Goal: Task Accomplishment & Management: Manage account settings

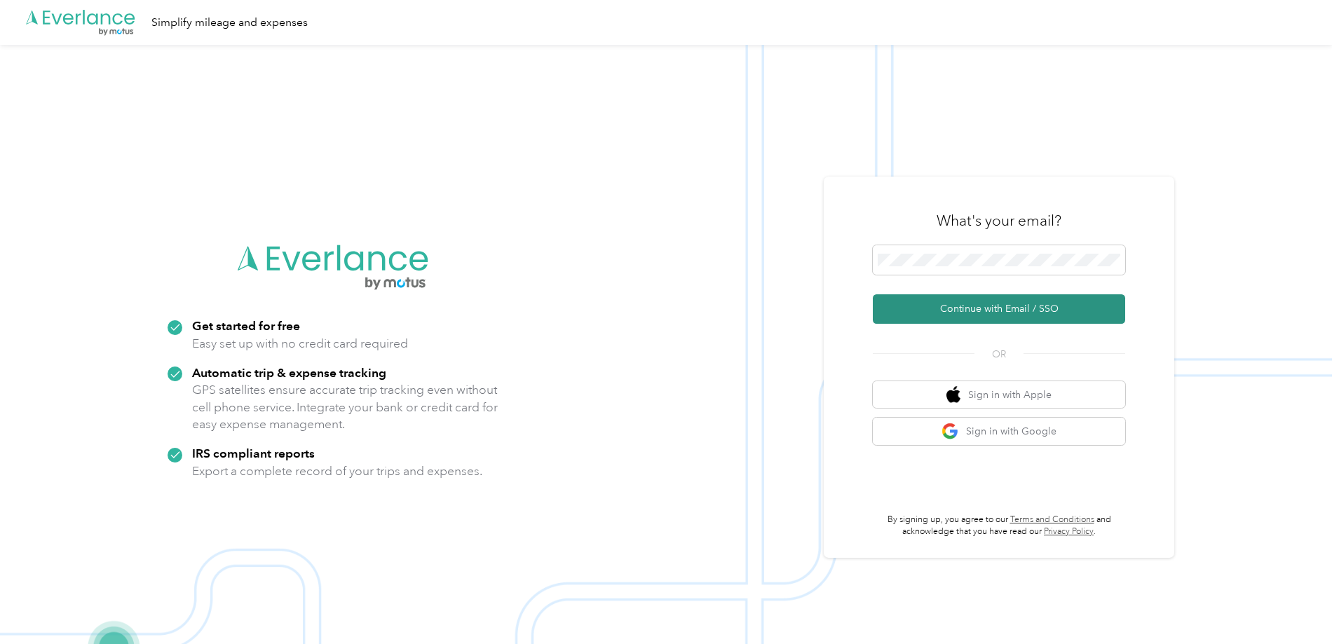
click at [1000, 308] on button "Continue with Email / SSO" at bounding box center [999, 308] width 252 height 29
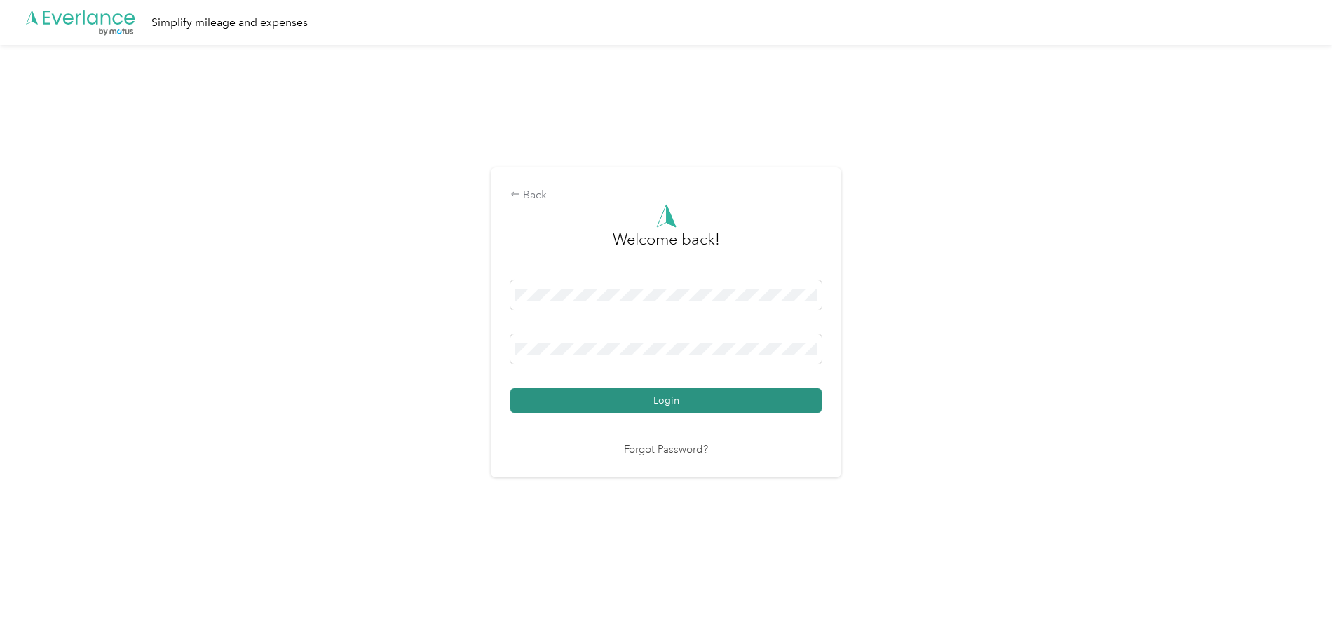
click at [699, 398] on button "Login" at bounding box center [665, 400] width 311 height 25
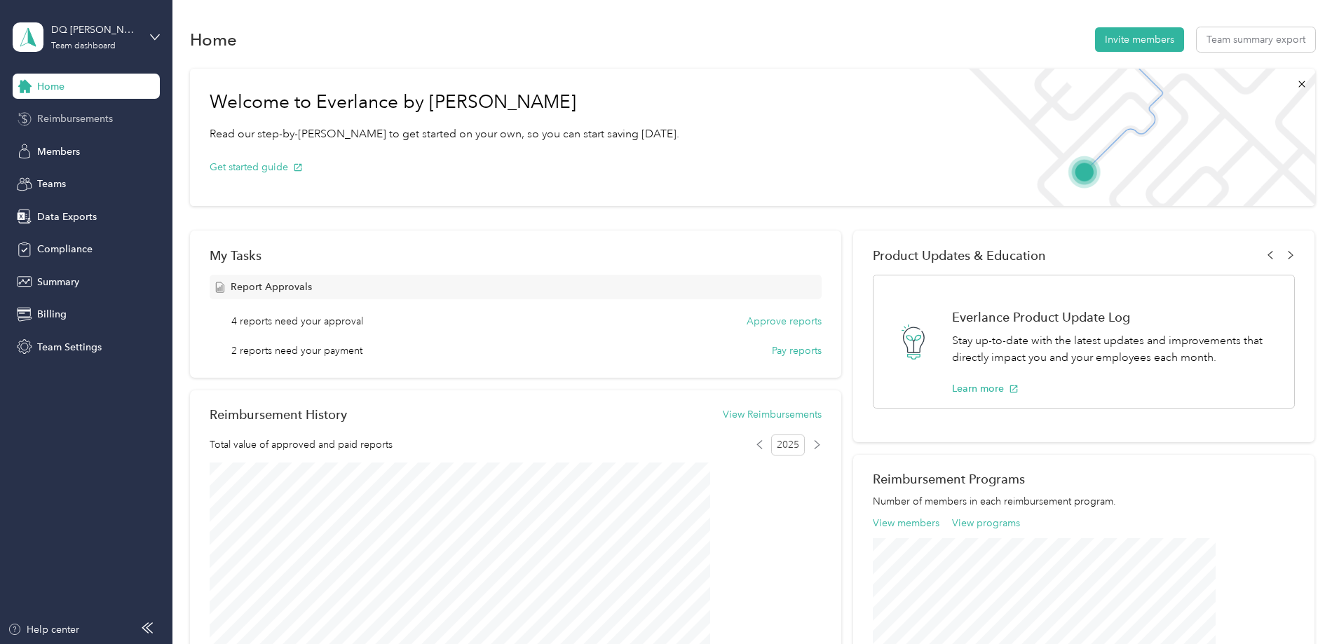
click at [71, 116] on span "Reimbursements" at bounding box center [75, 118] width 76 height 15
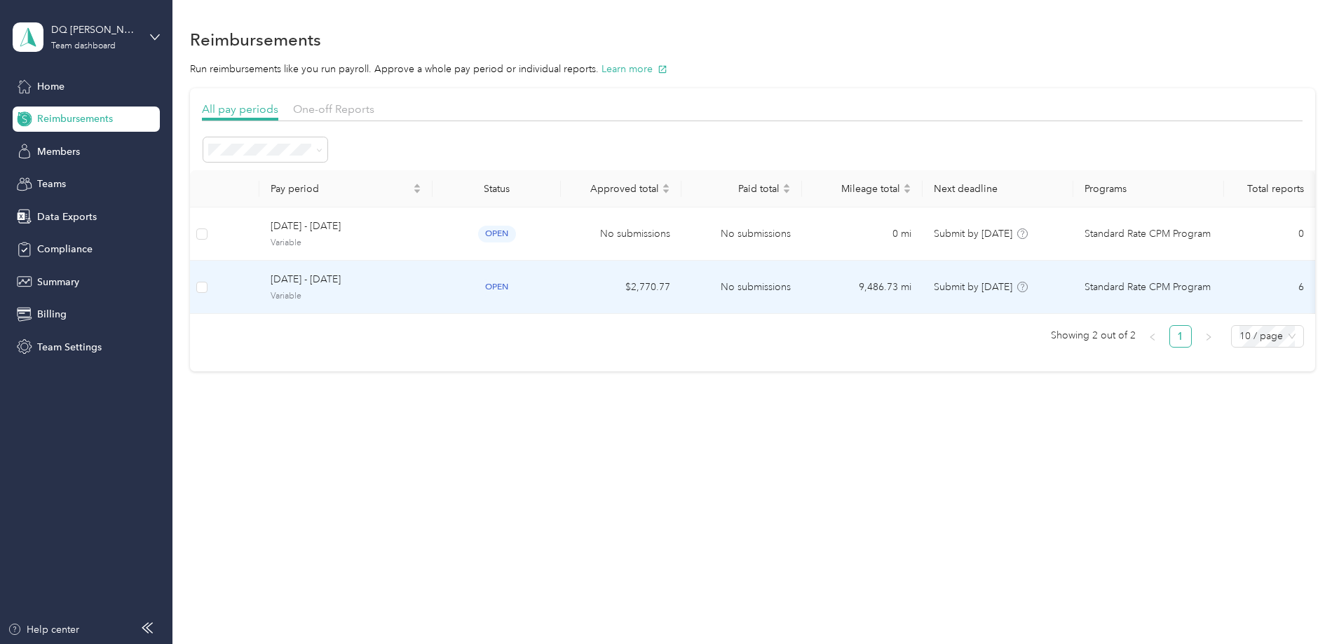
click at [421, 292] on span "Variable" at bounding box center [346, 296] width 151 height 13
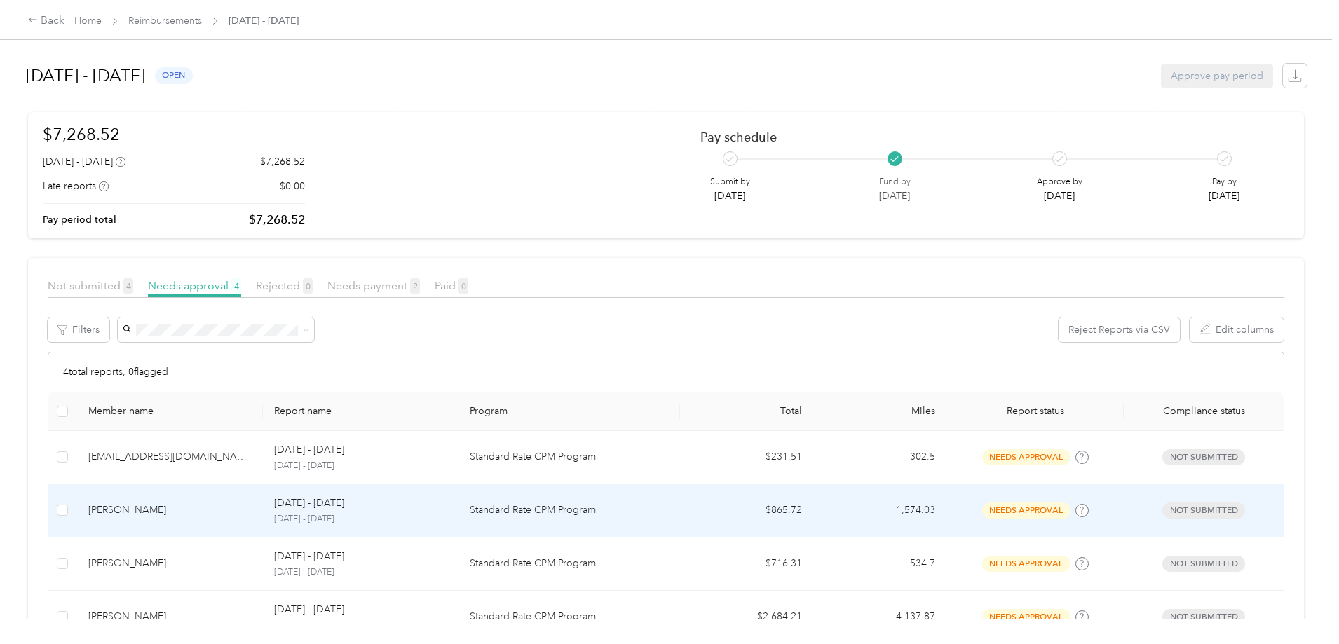
click at [408, 520] on p "[DATE] - [DATE]" at bounding box center [360, 519] width 172 height 13
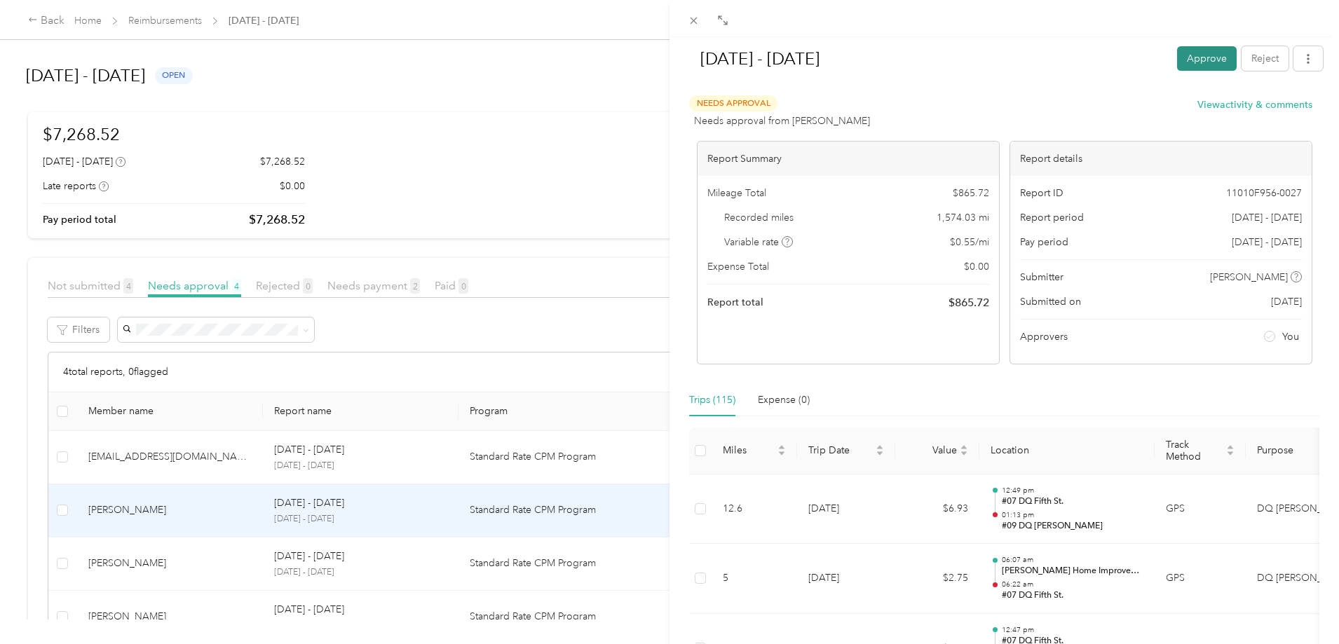
click at [1202, 60] on button "Approve" at bounding box center [1207, 58] width 60 height 25
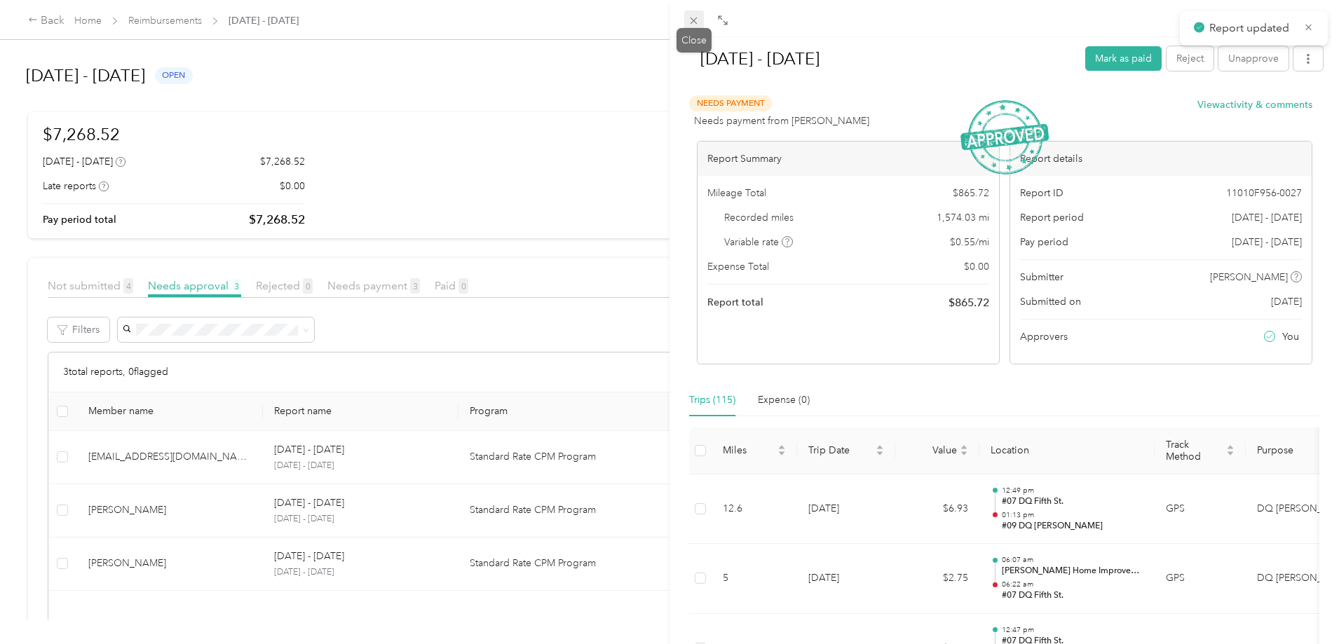
click at [695, 18] on icon at bounding box center [694, 21] width 12 height 12
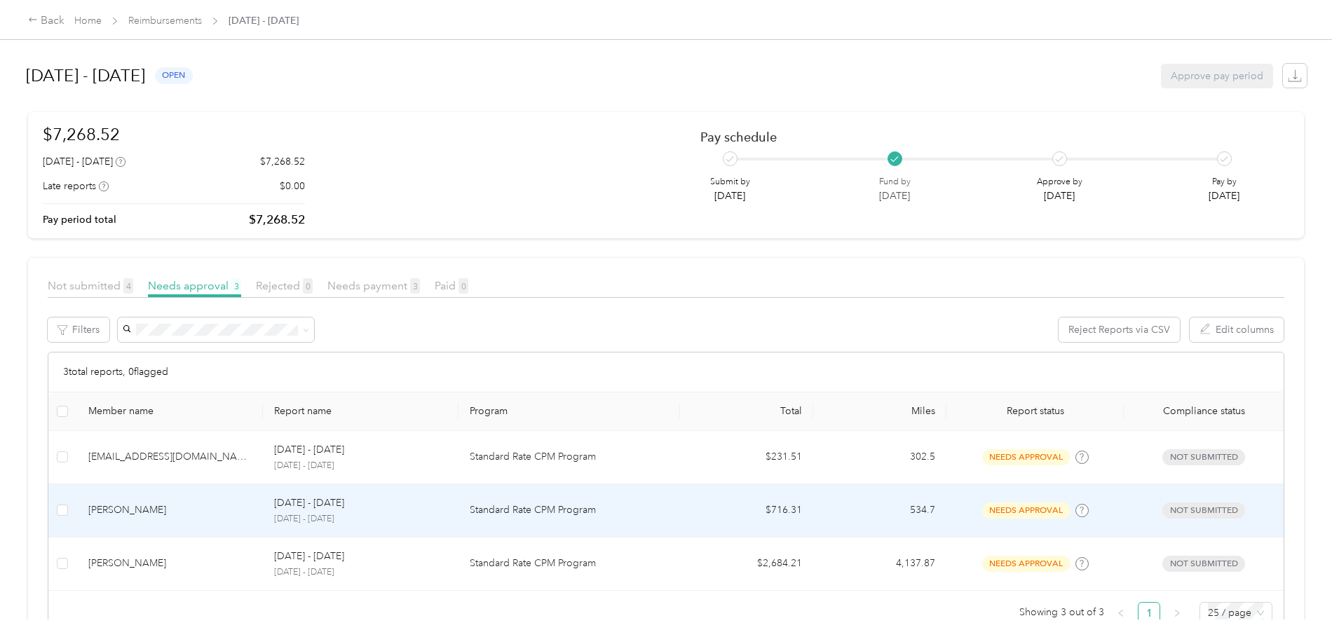
click at [430, 514] on p "[DATE] - [DATE]" at bounding box center [360, 519] width 172 height 13
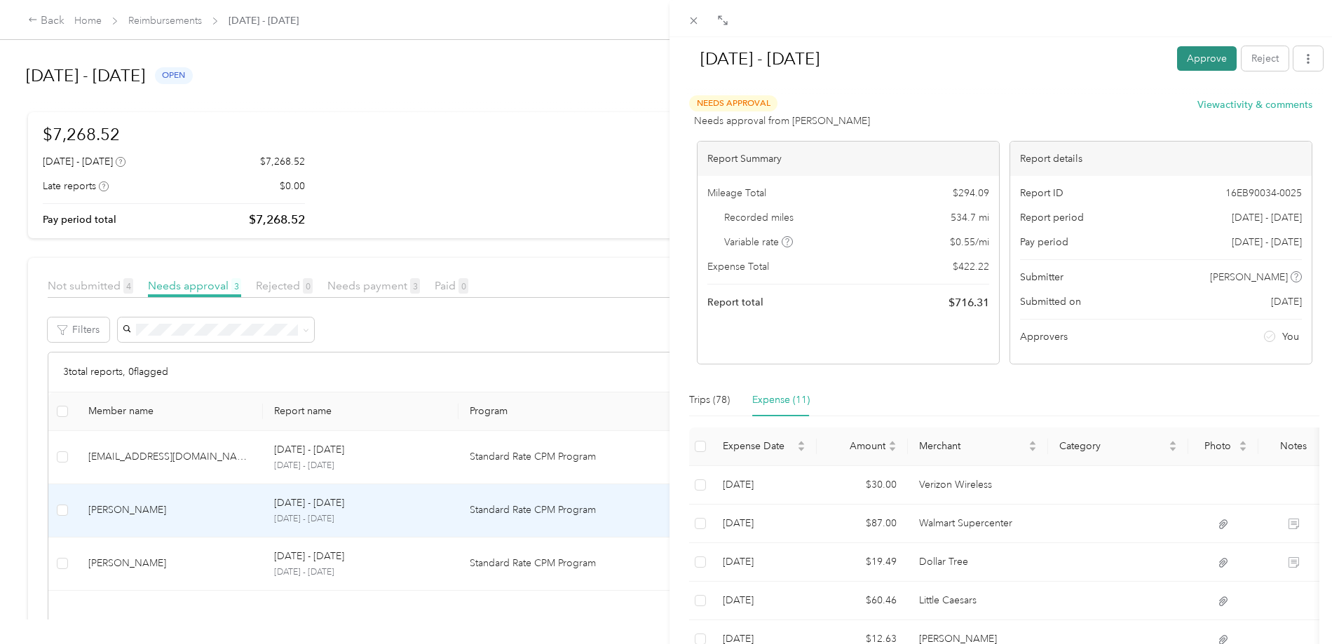
click at [1191, 57] on button "Approve" at bounding box center [1207, 58] width 60 height 25
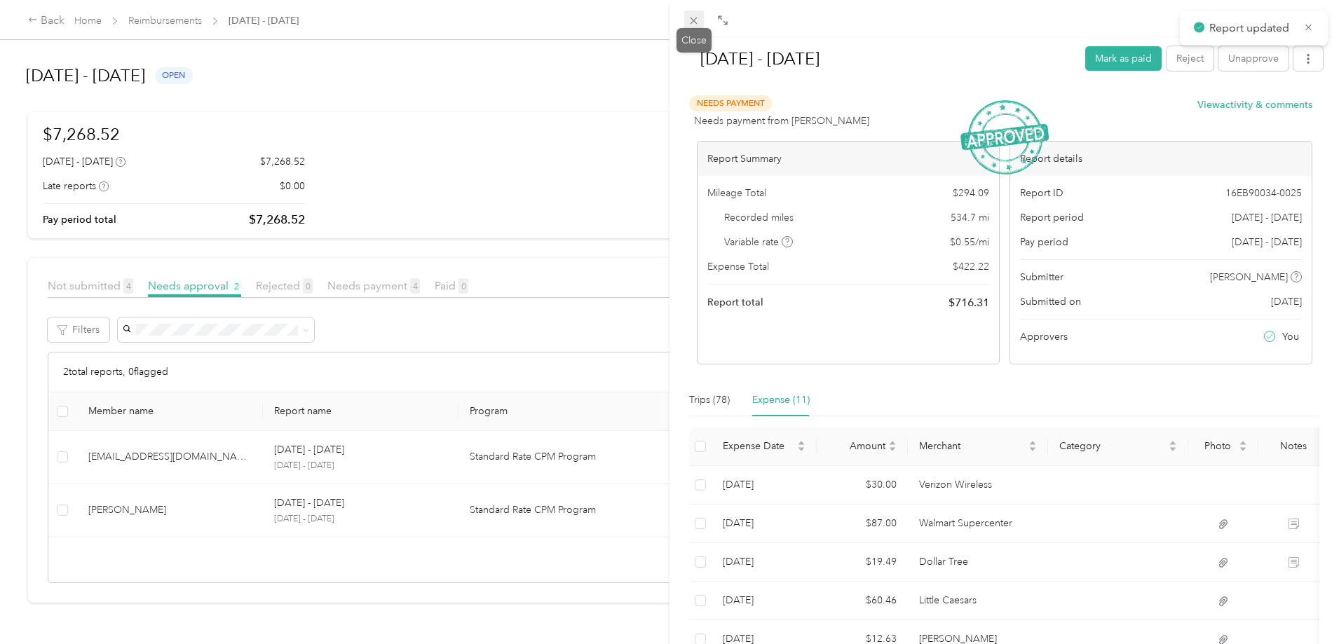
click at [695, 20] on icon at bounding box center [694, 21] width 12 height 12
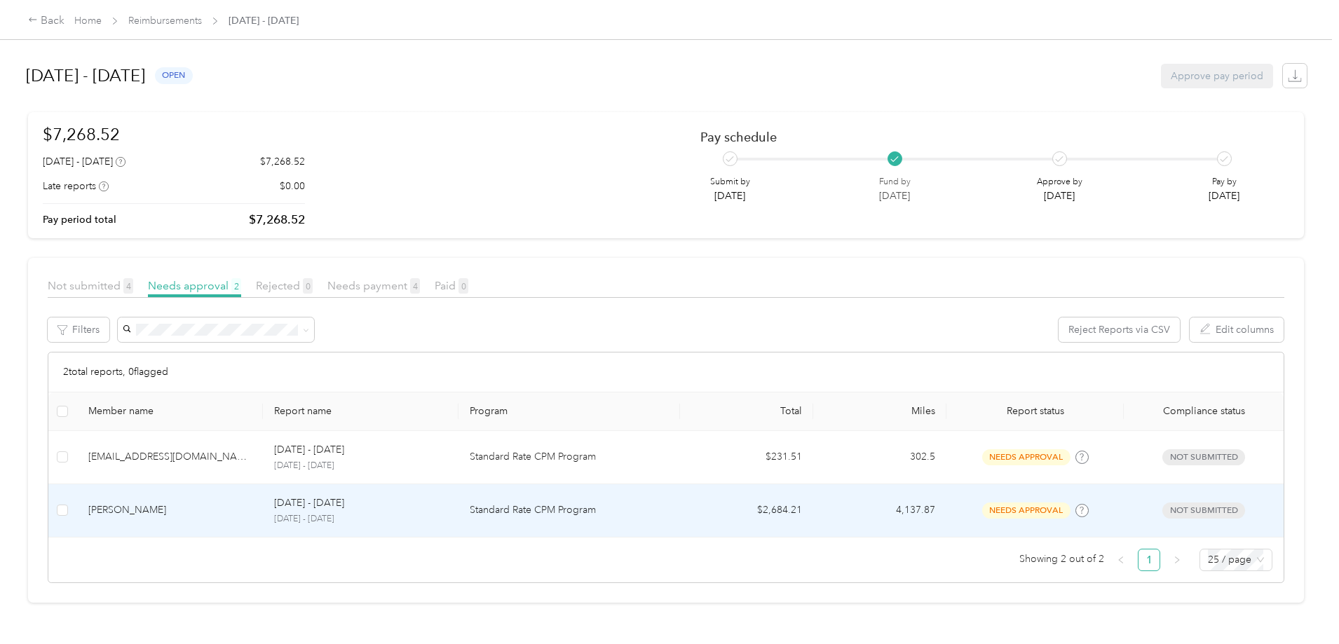
click at [446, 519] on p "[DATE] - [DATE]" at bounding box center [360, 519] width 172 height 13
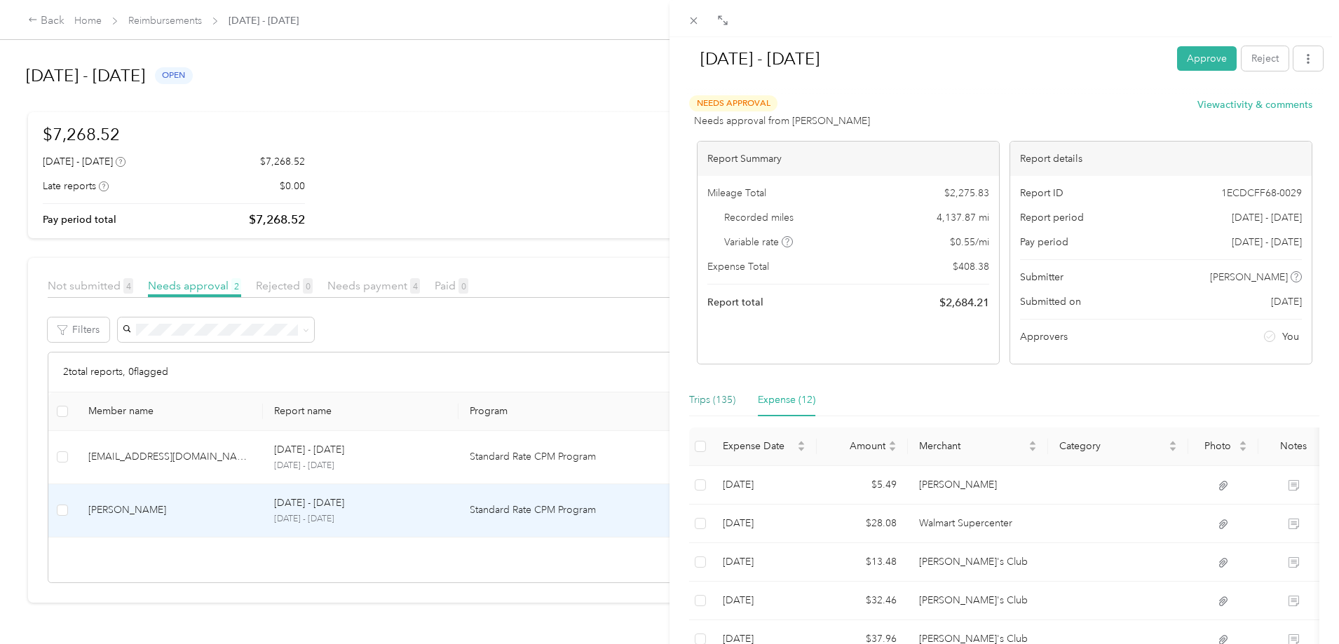
click at [712, 395] on div "Trips (135)" at bounding box center [712, 399] width 46 height 15
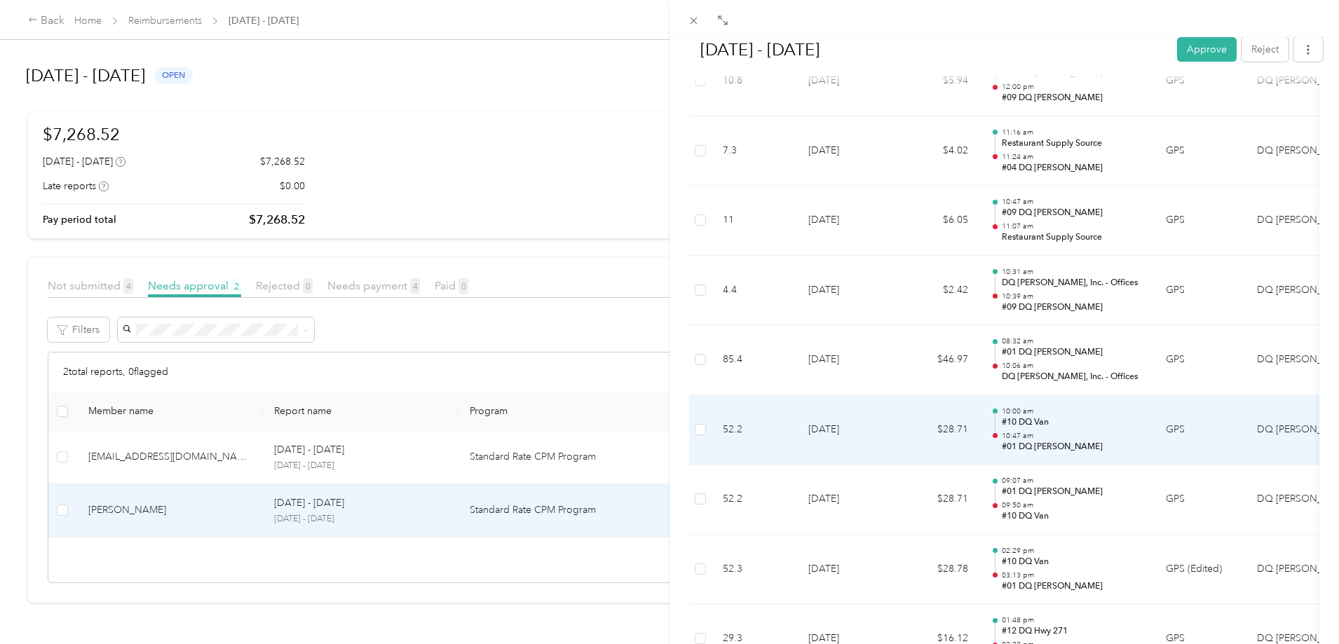
scroll to position [1962, 0]
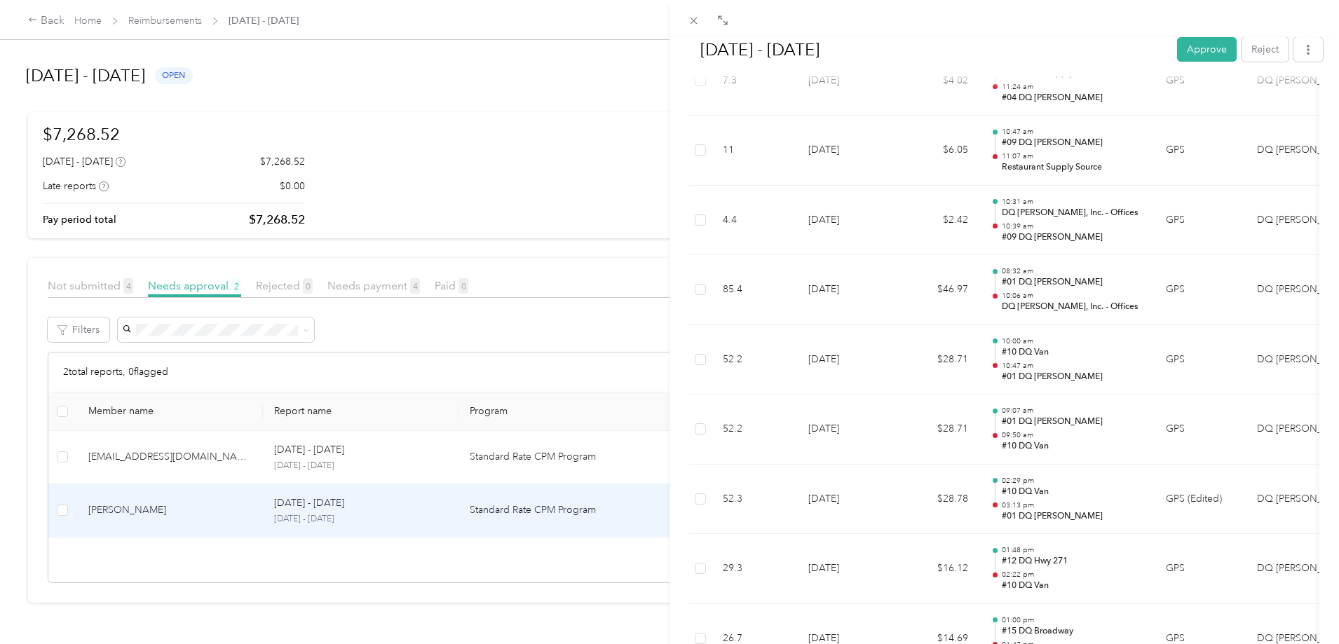
click at [1197, 44] on button "Approve" at bounding box center [1207, 49] width 60 height 25
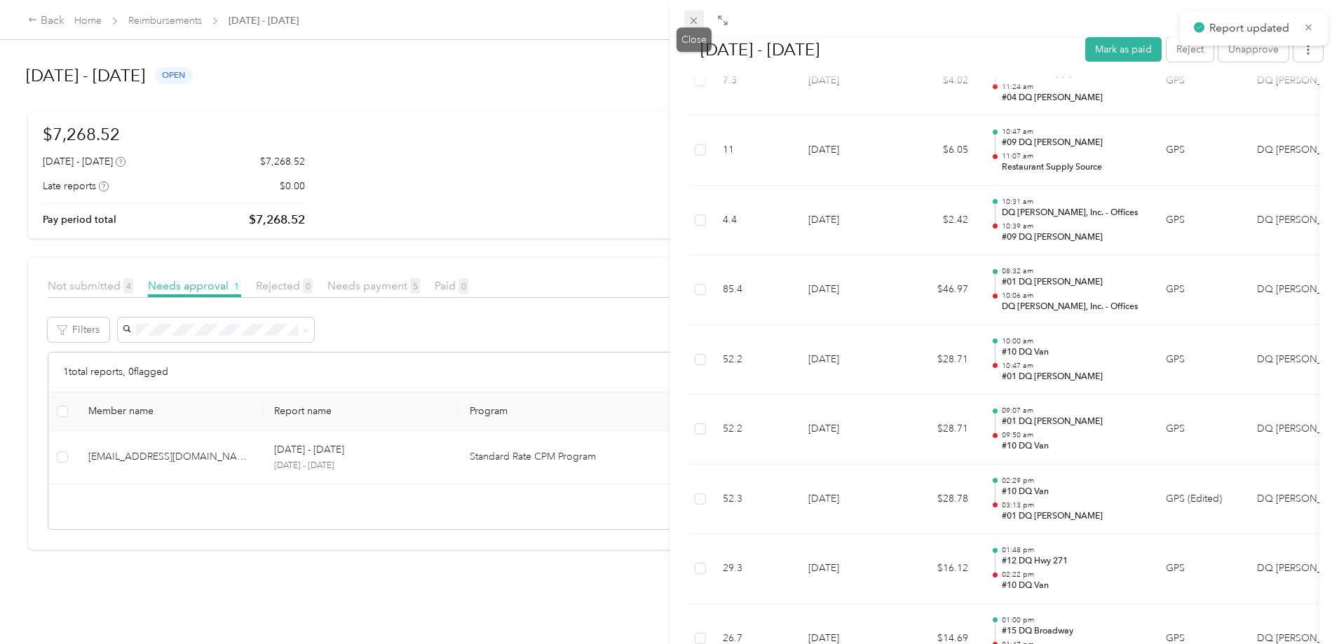
click at [698, 18] on icon at bounding box center [694, 21] width 12 height 12
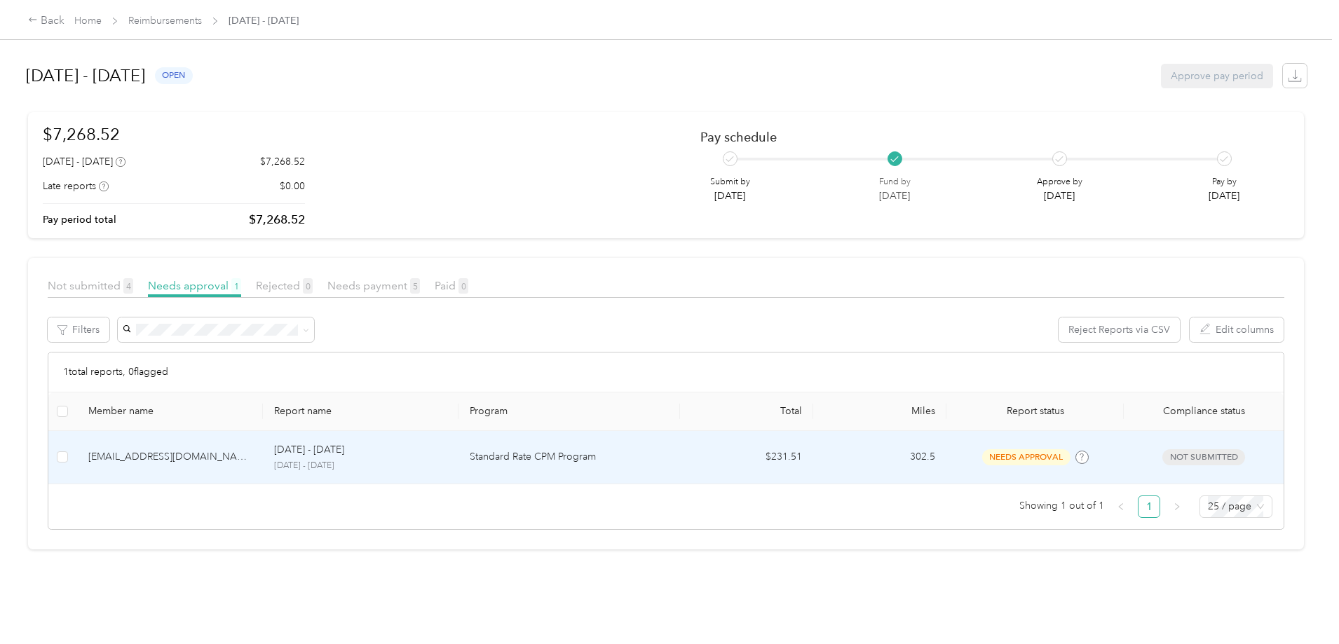
click at [618, 467] on td "Standard Rate CPM Program" at bounding box center [568, 457] width 221 height 53
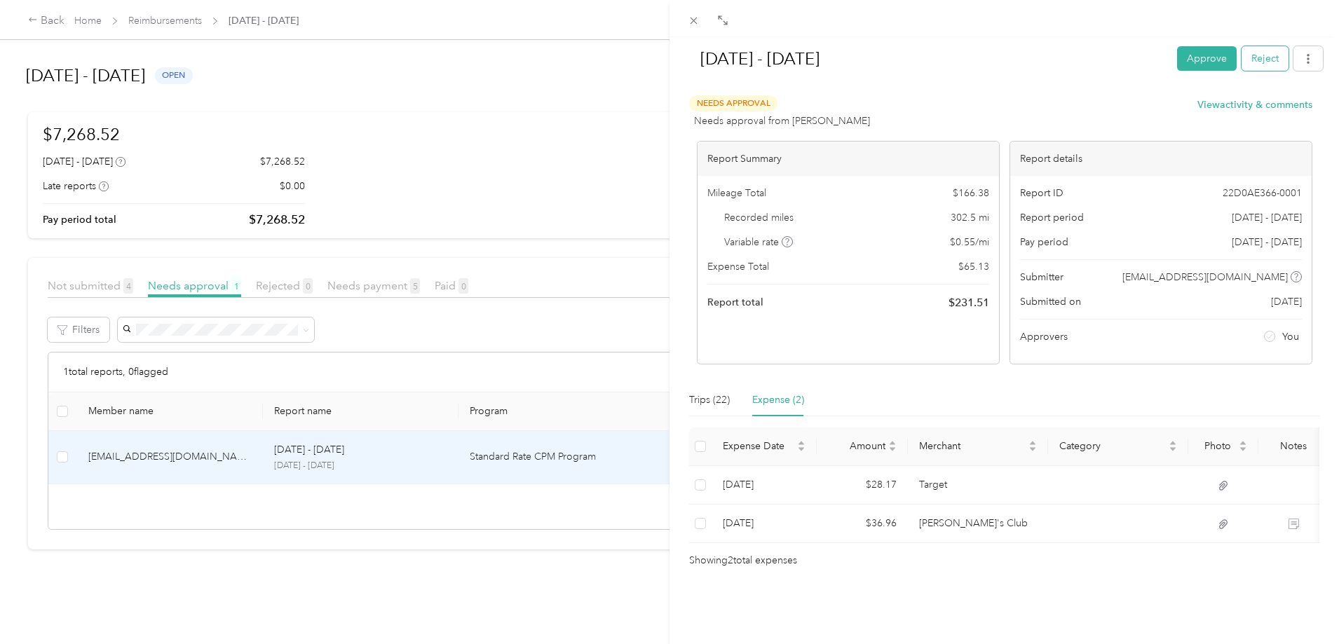
click at [1264, 63] on button "Reject" at bounding box center [1264, 58] width 47 height 25
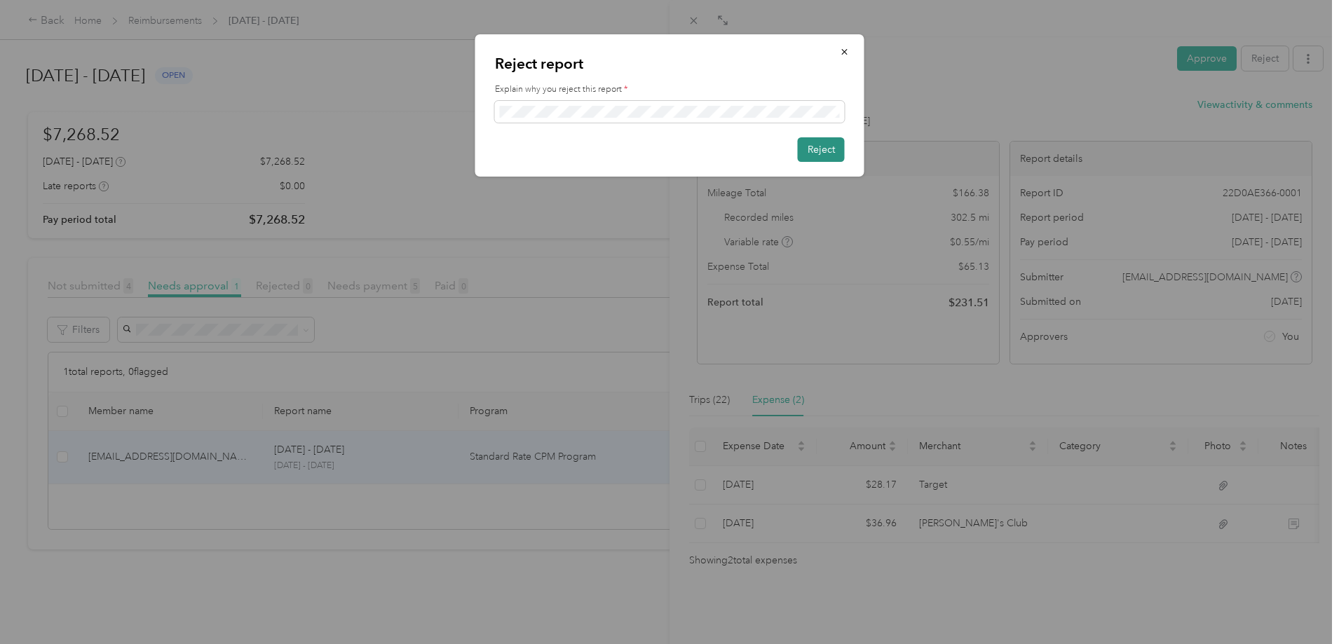
click at [819, 146] on button "Reject" at bounding box center [821, 149] width 47 height 25
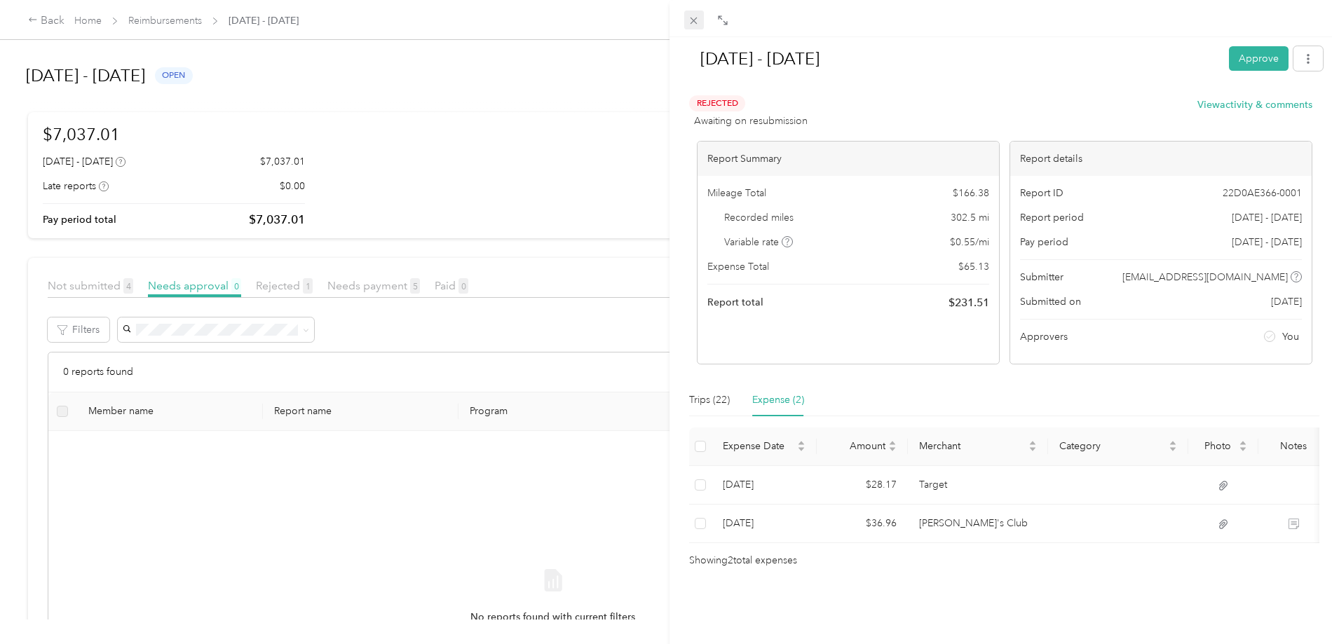
click at [692, 26] on icon at bounding box center [694, 21] width 12 height 12
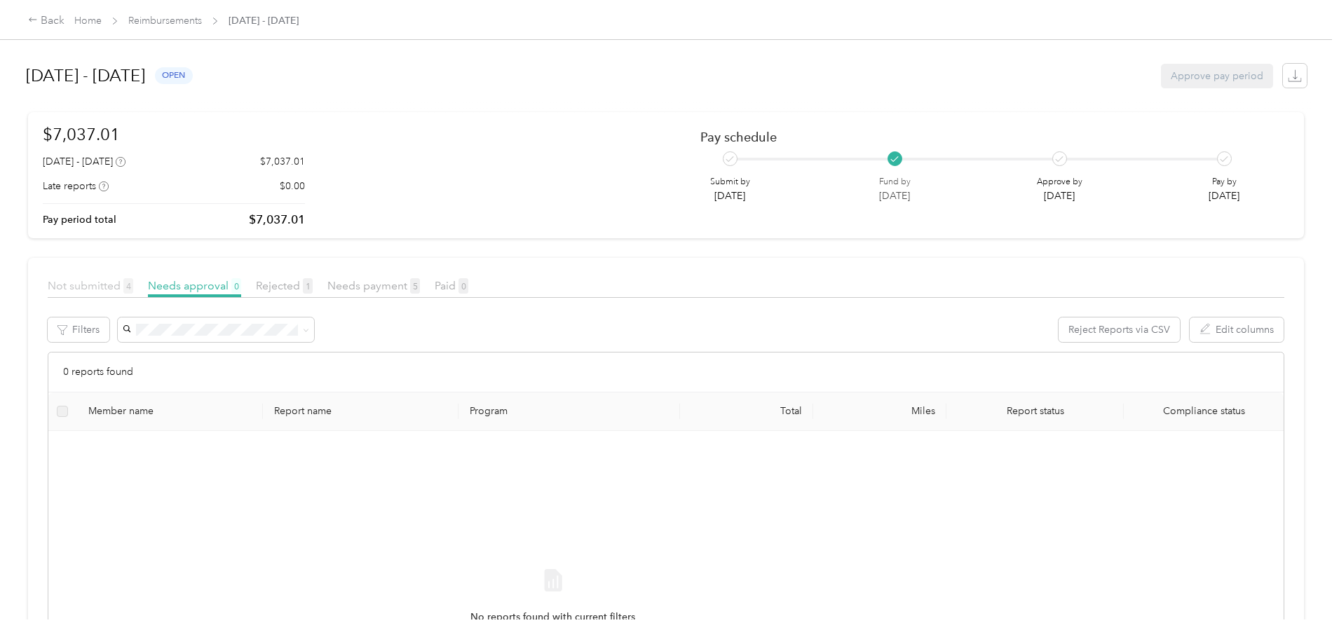
click at [133, 292] on span "Not submitted 4" at bounding box center [91, 285] width 86 height 13
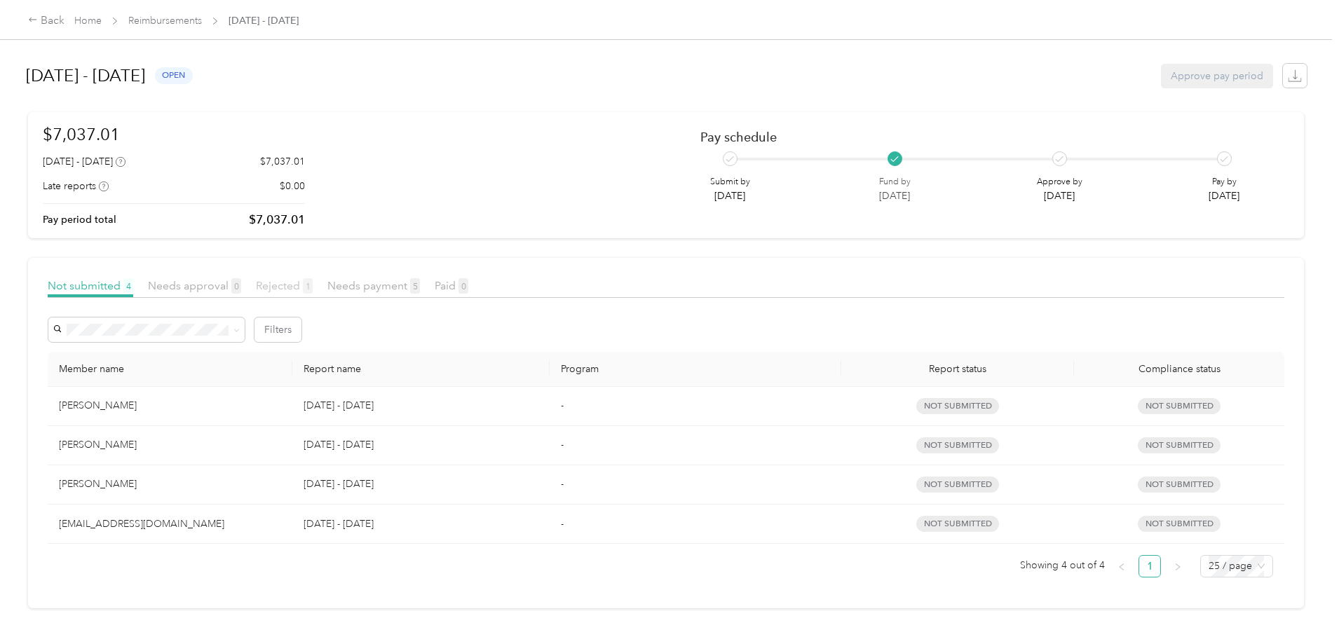
click at [313, 282] on span "Rejected 1" at bounding box center [284, 285] width 57 height 13
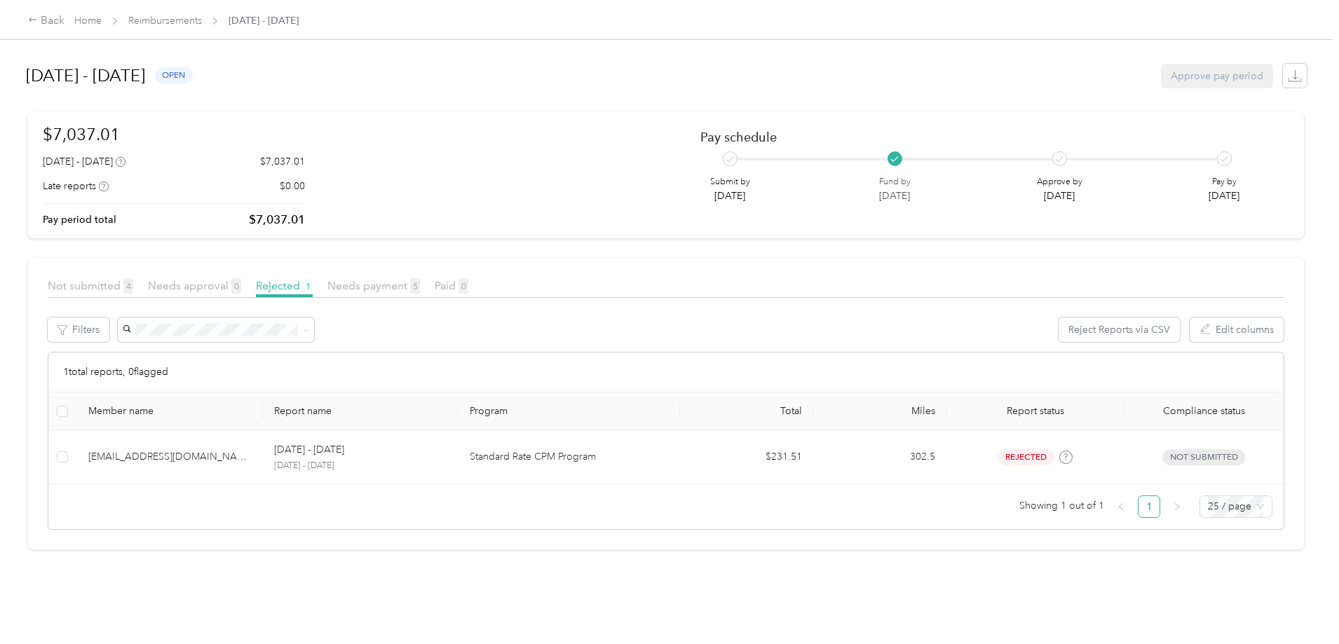
click at [109, 306] on div "Back Home Reimbursements [DATE] - [DATE] [DATE] - [DATE] open Approve pay perio…" at bounding box center [666, 322] width 1332 height 644
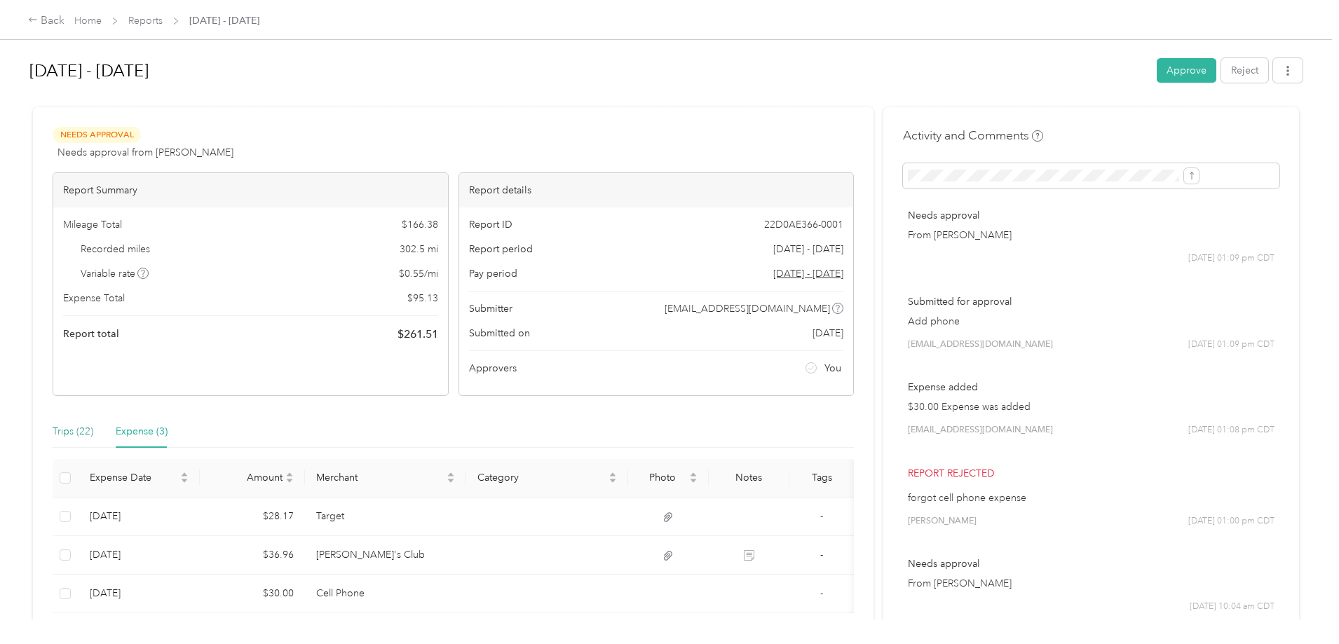
click at [93, 432] on div "Trips (22)" at bounding box center [73, 431] width 41 height 15
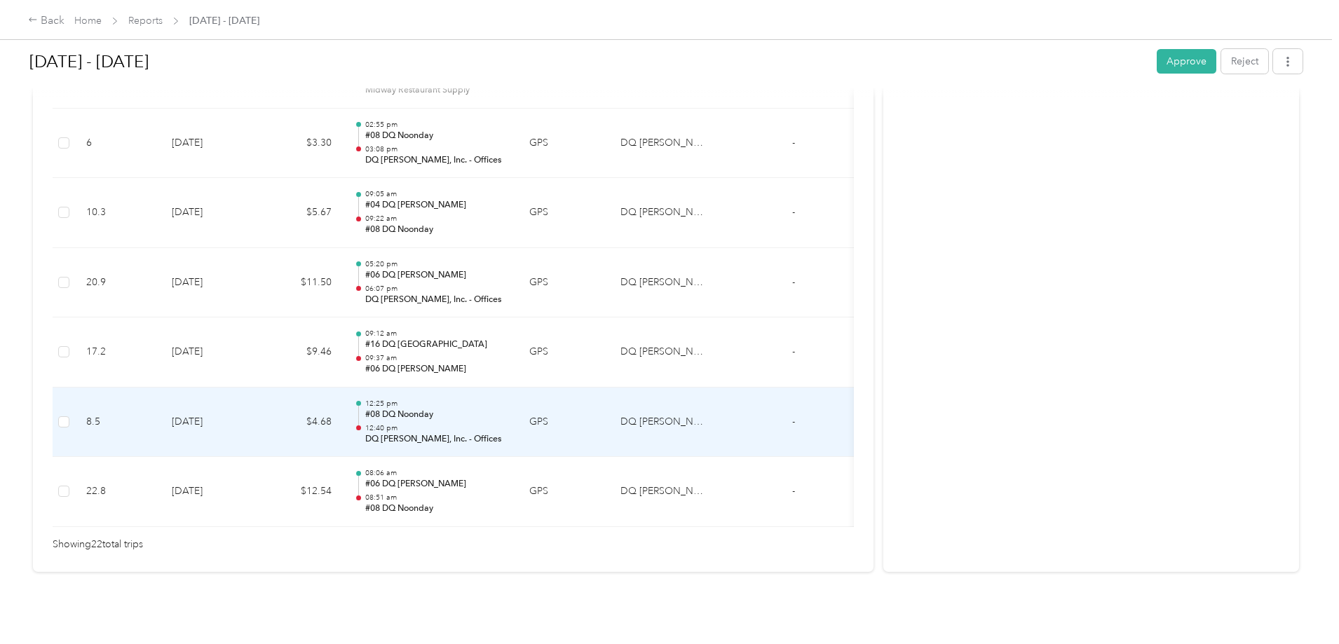
scroll to position [1536, 0]
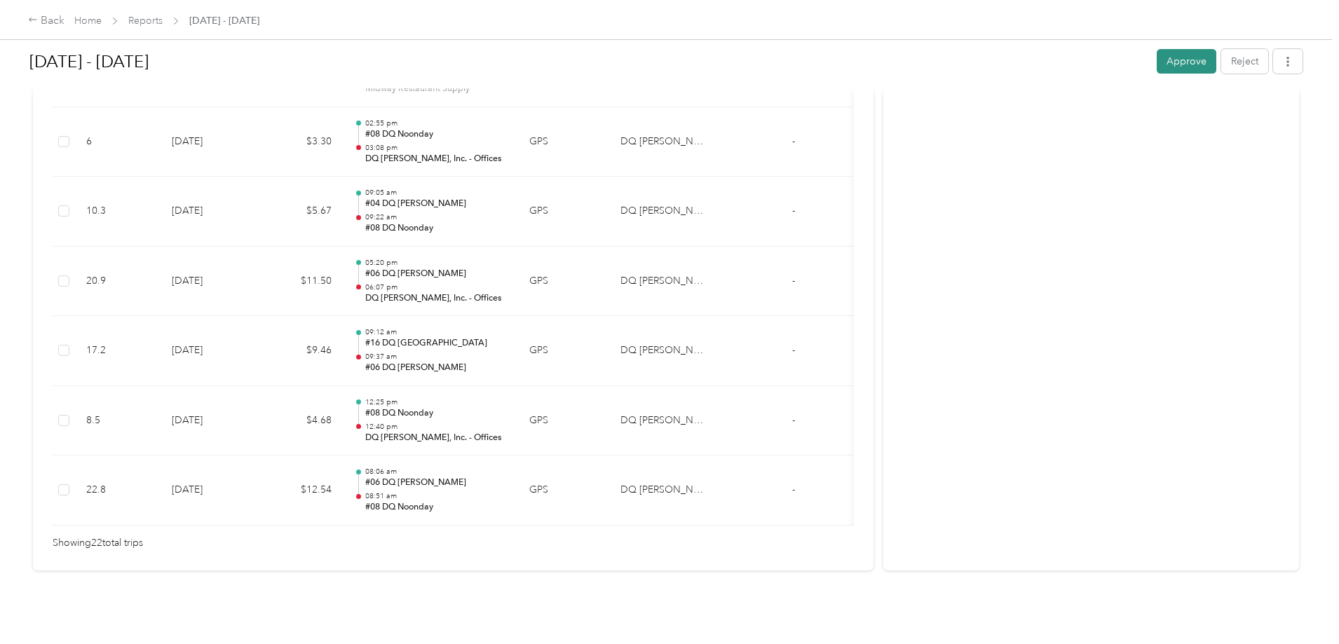
click at [1156, 69] on button "Approve" at bounding box center [1186, 61] width 60 height 25
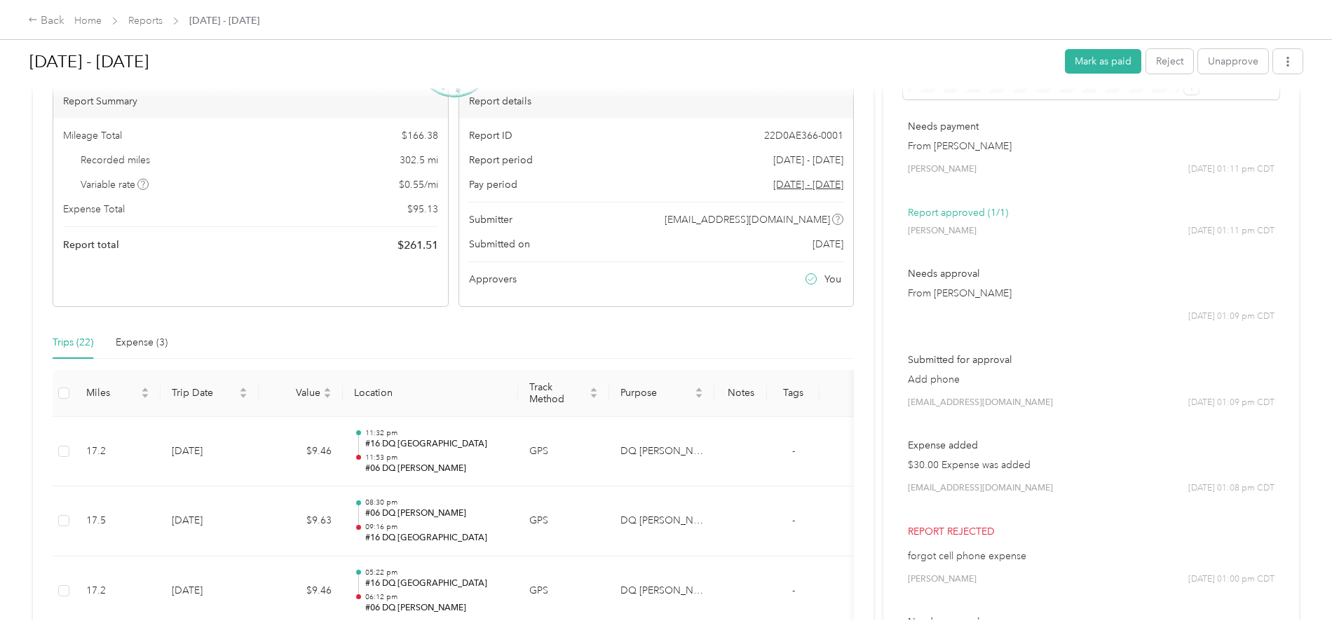
scroll to position [0, 0]
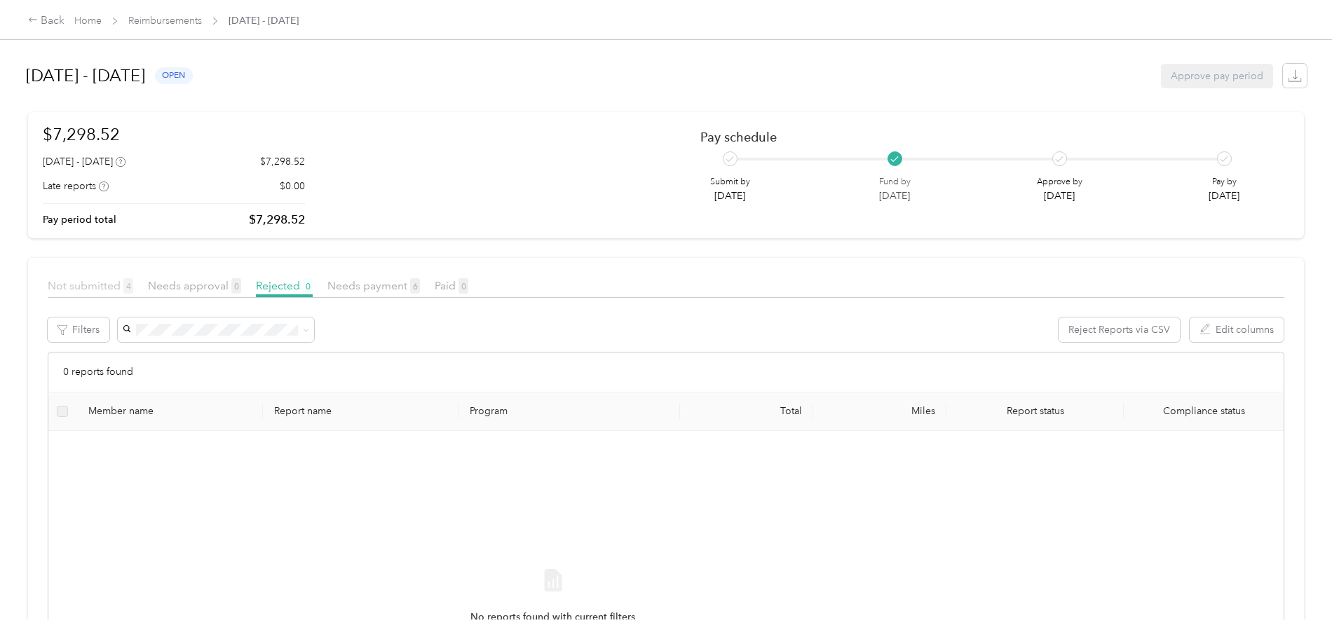
click at [133, 289] on span "Not submitted 4" at bounding box center [91, 285] width 86 height 13
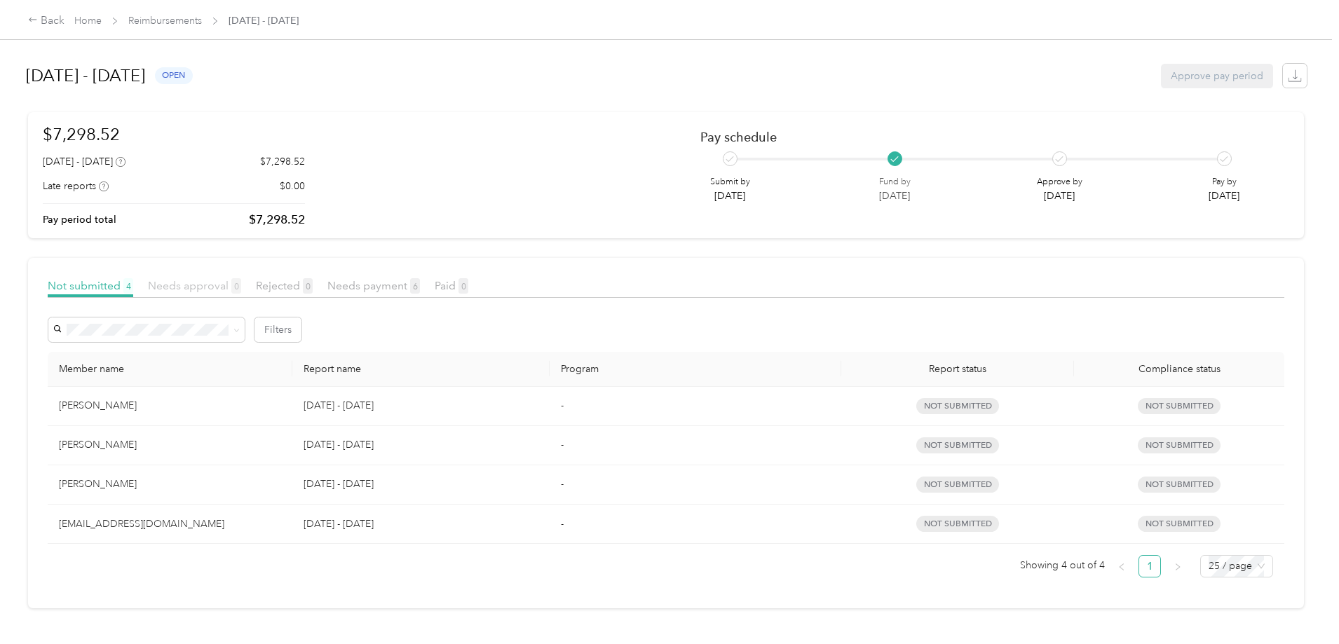
click at [241, 287] on span "Needs approval 0" at bounding box center [194, 285] width 93 height 13
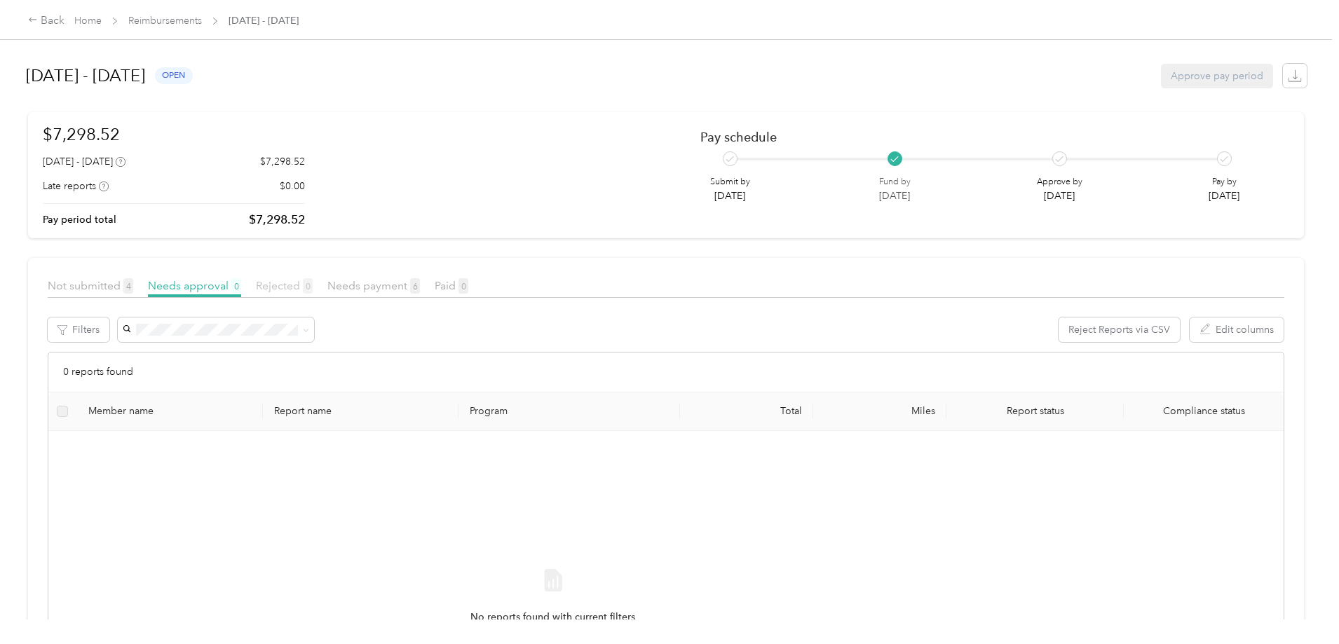
click at [313, 289] on span "Rejected 0" at bounding box center [284, 285] width 57 height 13
click at [420, 292] on span "Needs payment 6" at bounding box center [373, 285] width 93 height 13
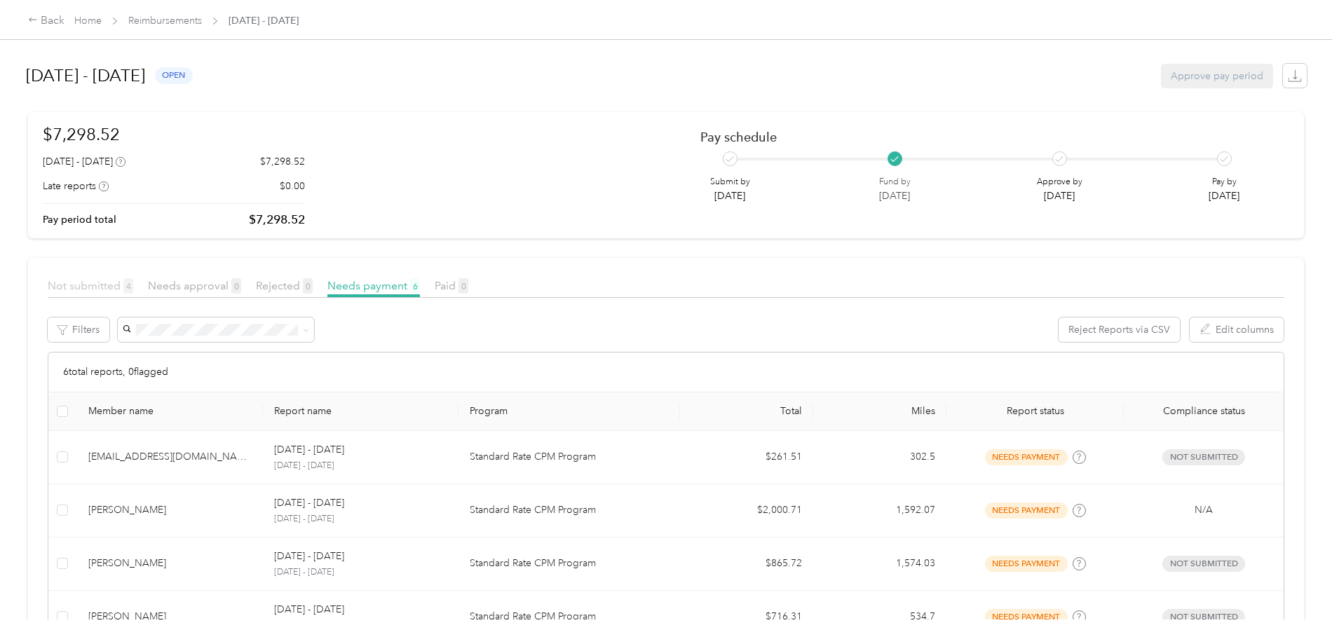
click at [133, 284] on span "Not submitted 4" at bounding box center [91, 285] width 86 height 13
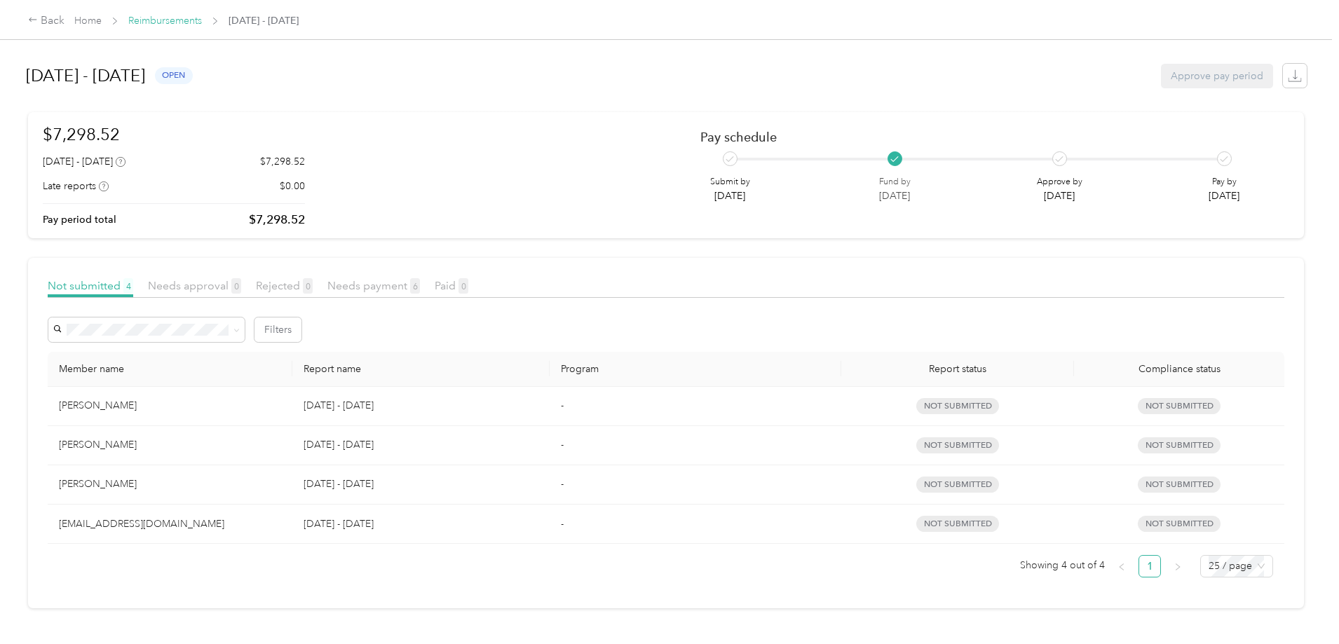
click at [202, 20] on link "Reimbursements" at bounding box center [165, 21] width 74 height 12
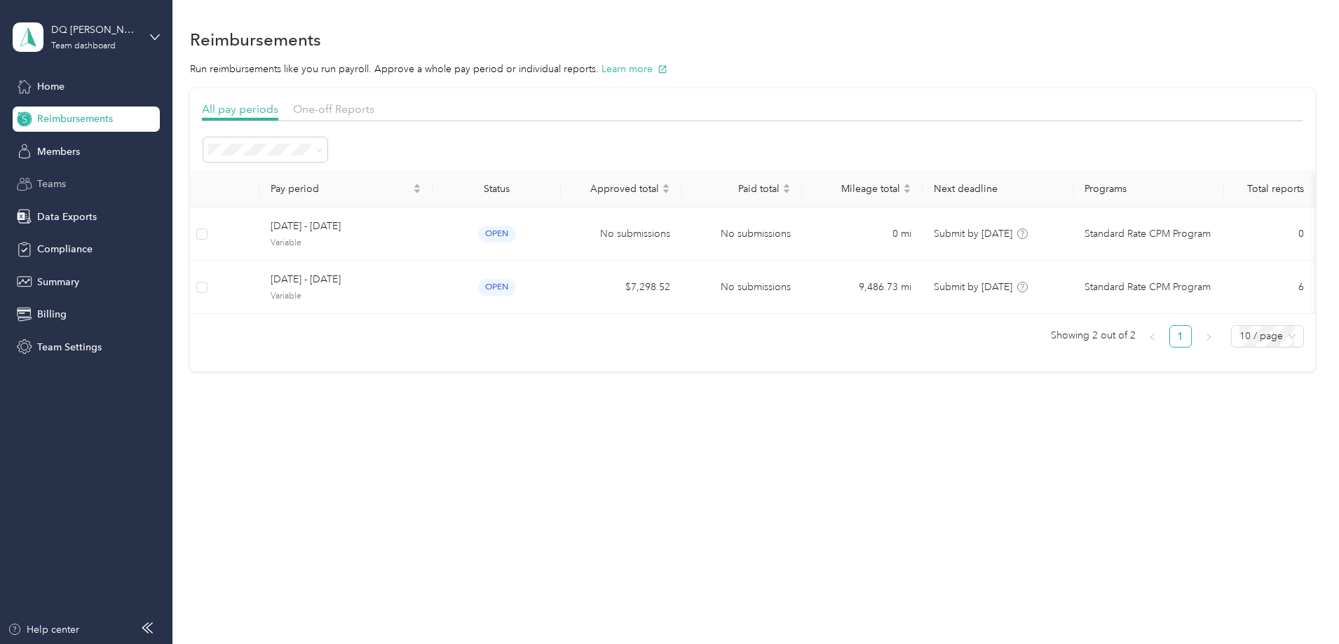
click at [53, 184] on span "Teams" at bounding box center [51, 184] width 29 height 15
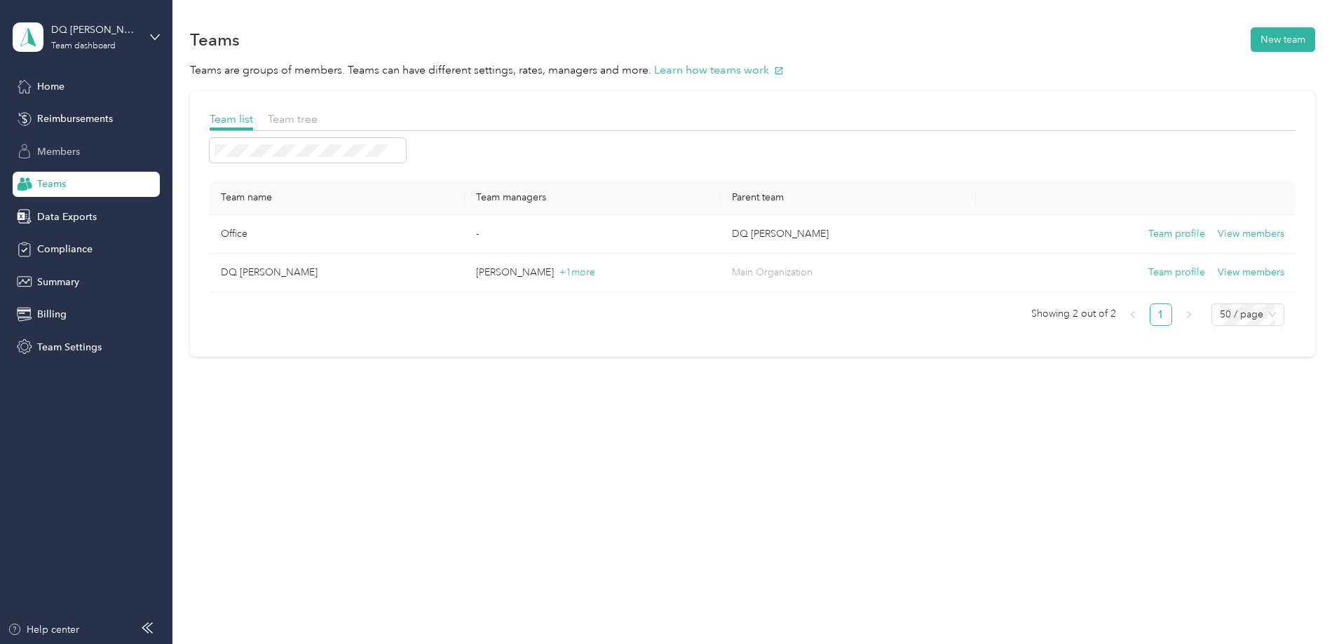
click at [80, 147] on span "Members" at bounding box center [58, 151] width 43 height 15
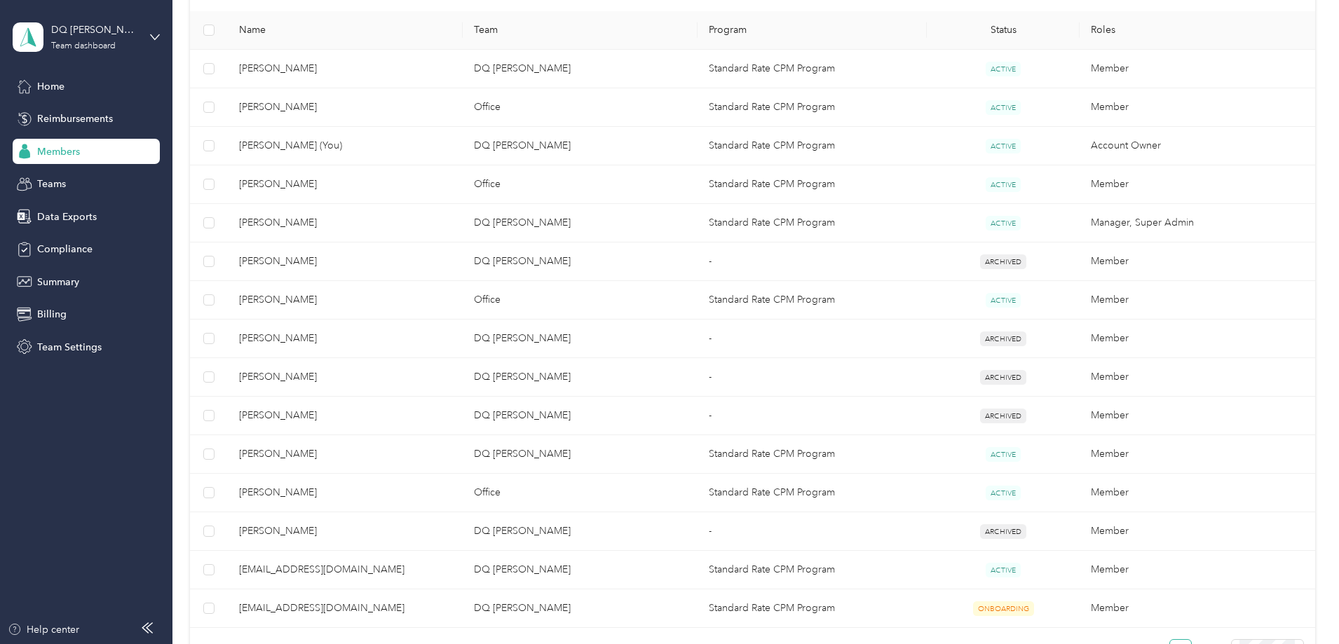
scroll to position [350, 0]
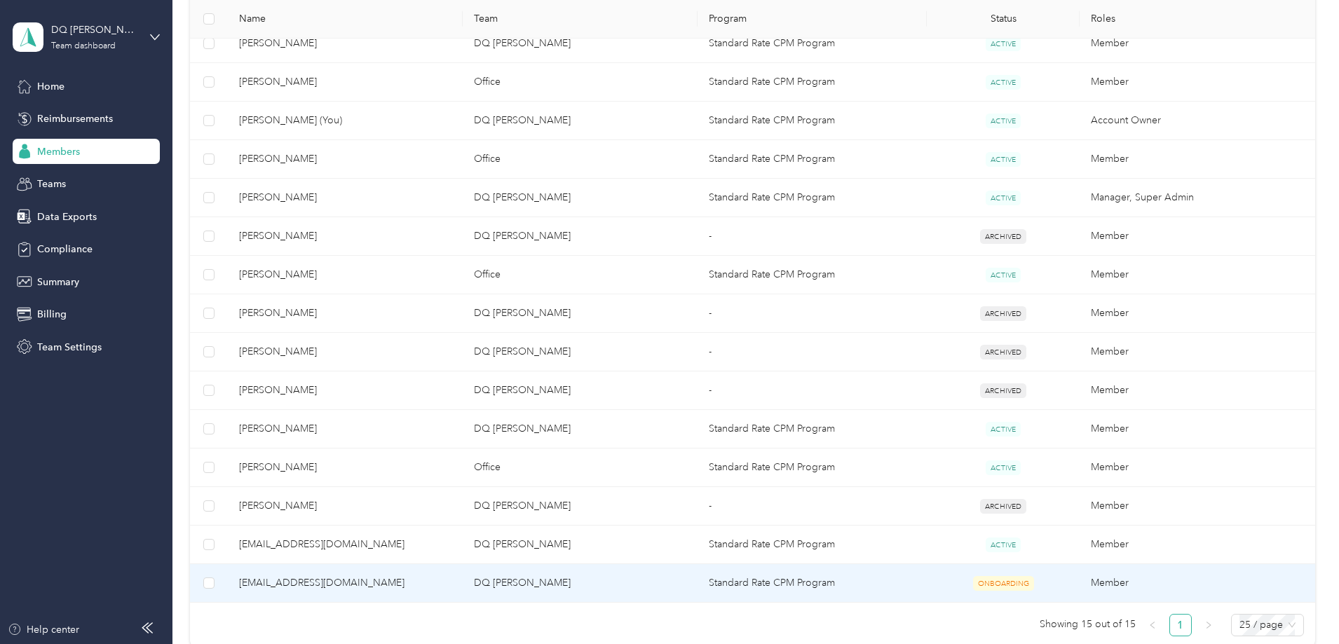
click at [973, 589] on span "ONBOARDING" at bounding box center [1003, 583] width 61 height 15
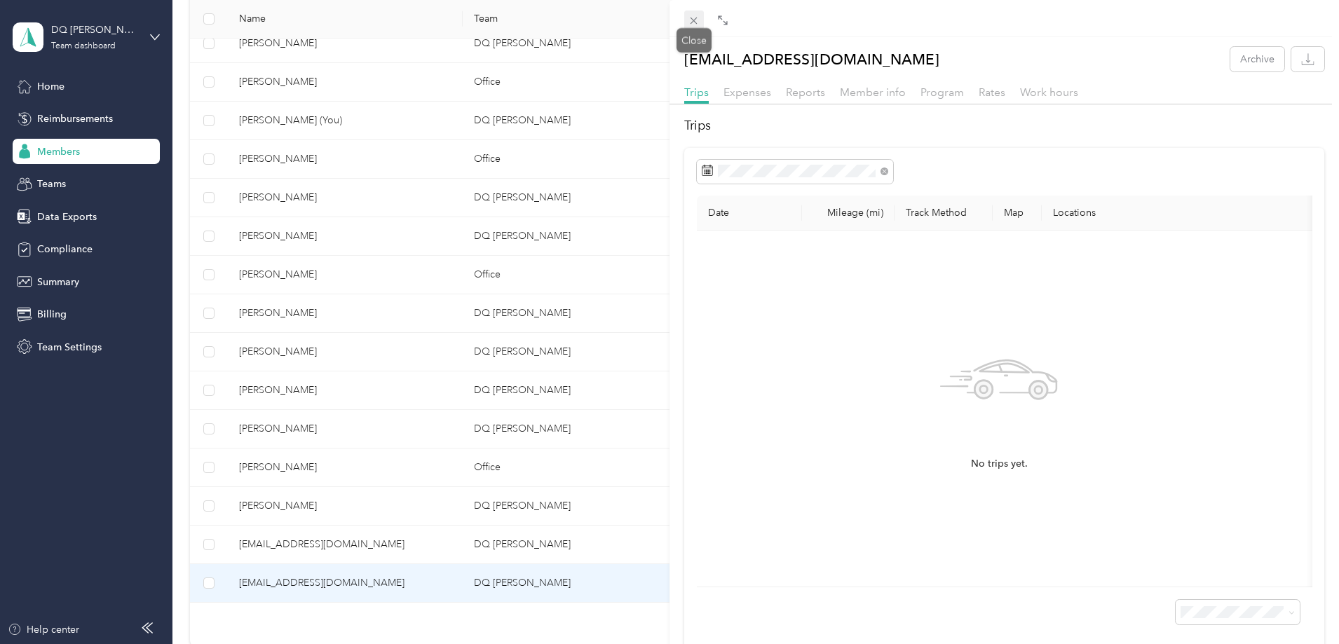
click at [696, 21] on icon at bounding box center [694, 21] width 12 height 12
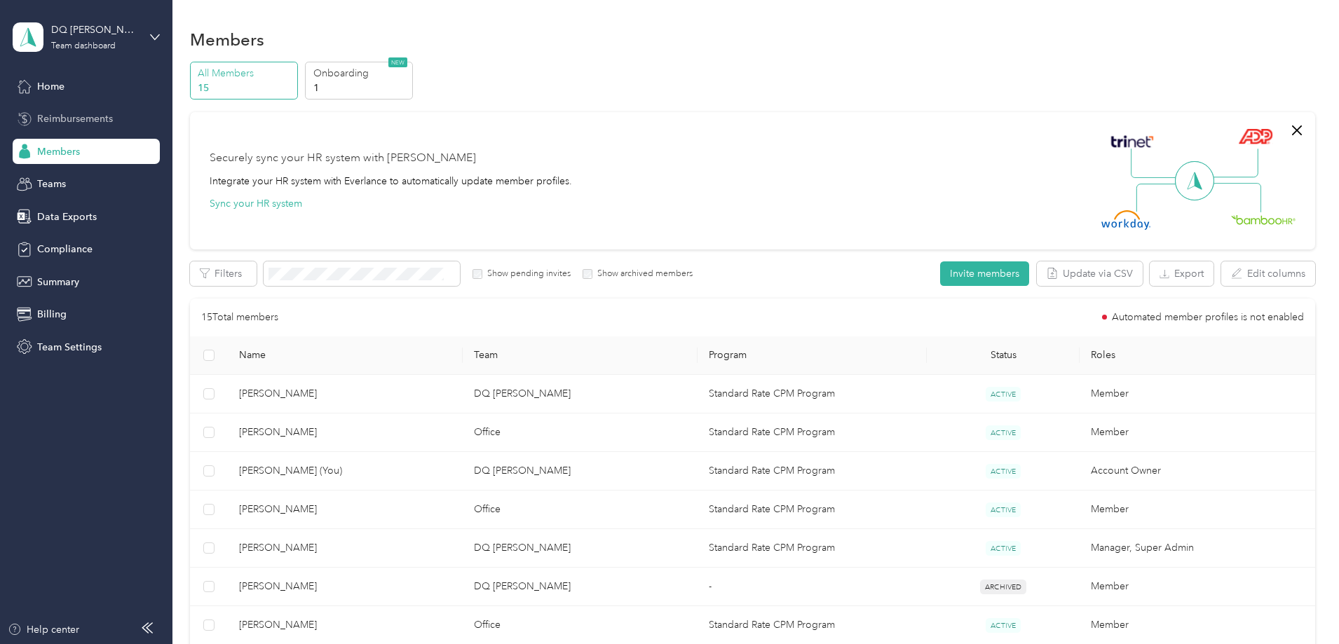
click at [81, 114] on span "Reimbursements" at bounding box center [75, 118] width 76 height 15
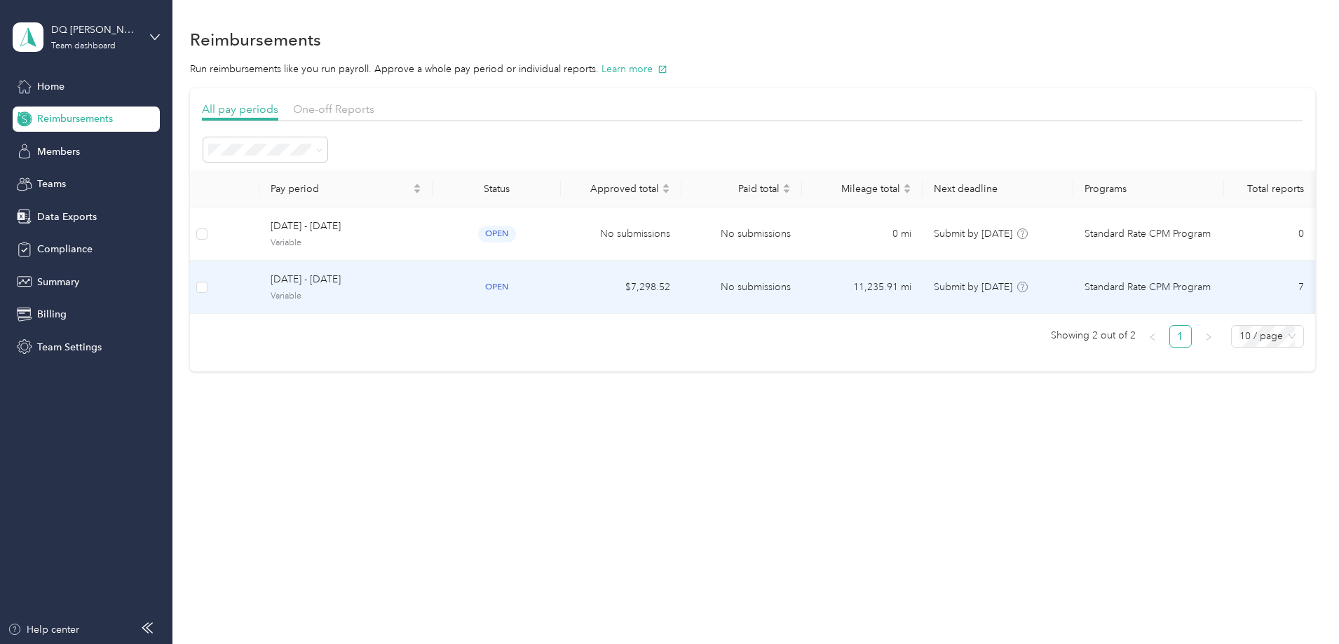
click at [421, 283] on span "[DATE] - [DATE]" at bounding box center [346, 279] width 151 height 15
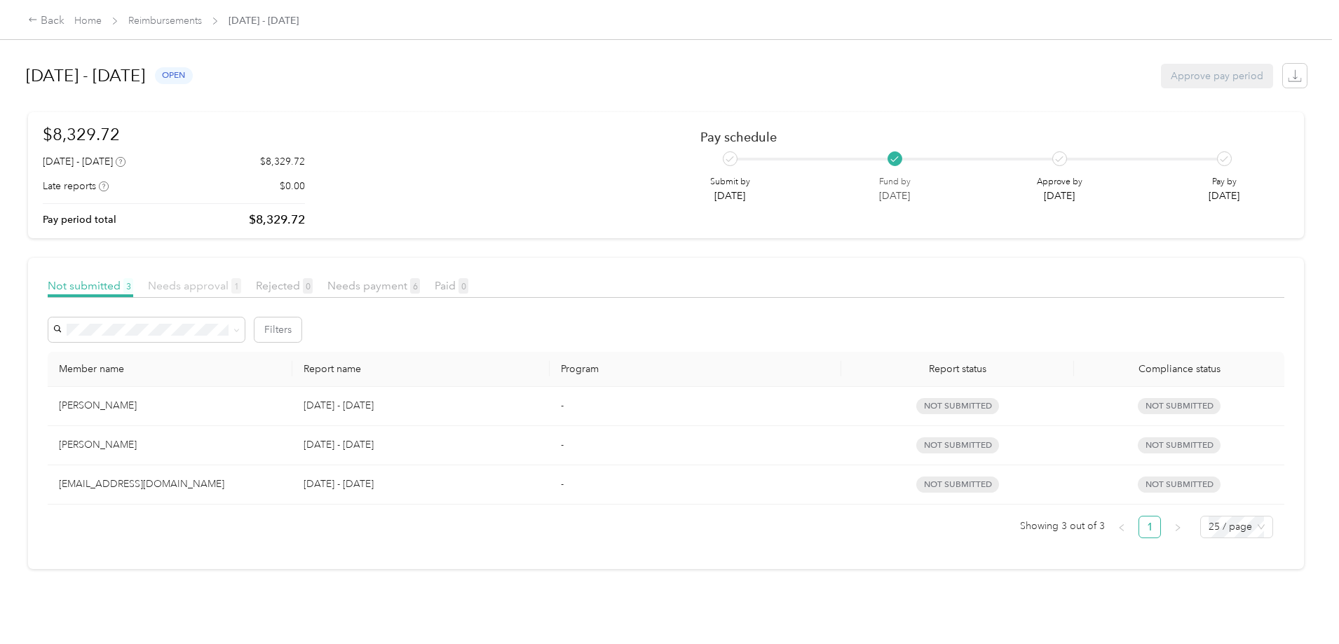
click at [241, 288] on span "Needs approval 1" at bounding box center [194, 285] width 93 height 13
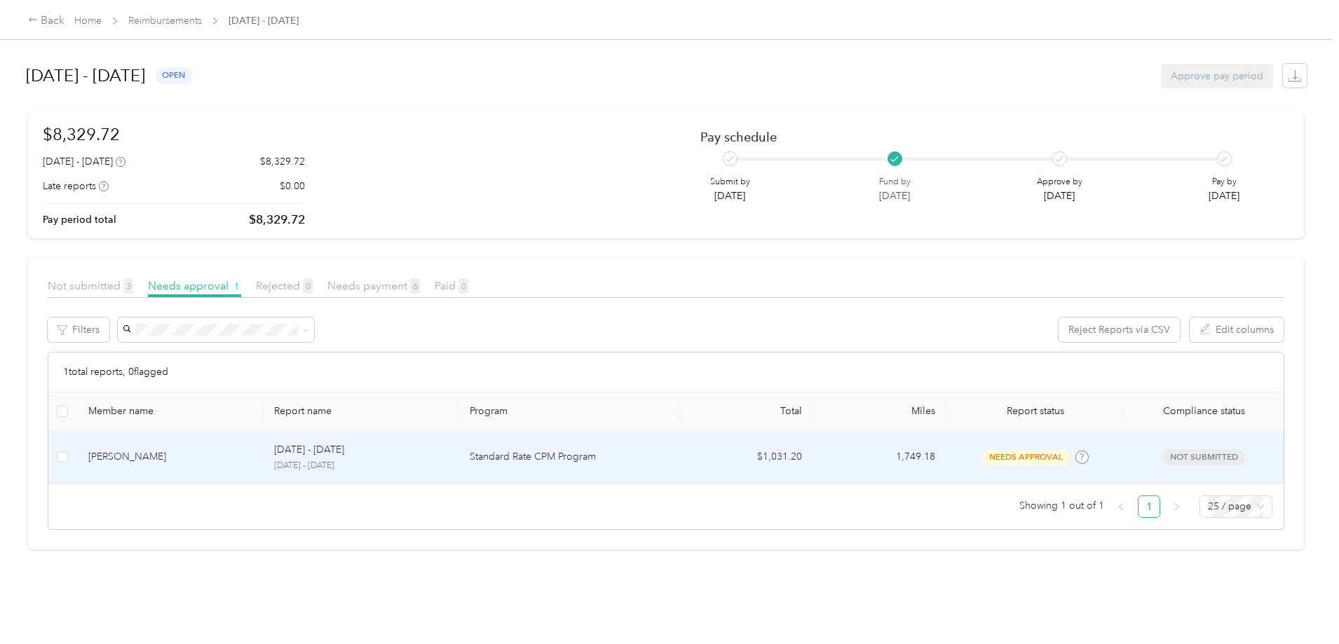
click at [252, 454] on div "[PERSON_NAME]" at bounding box center [170, 456] width 164 height 15
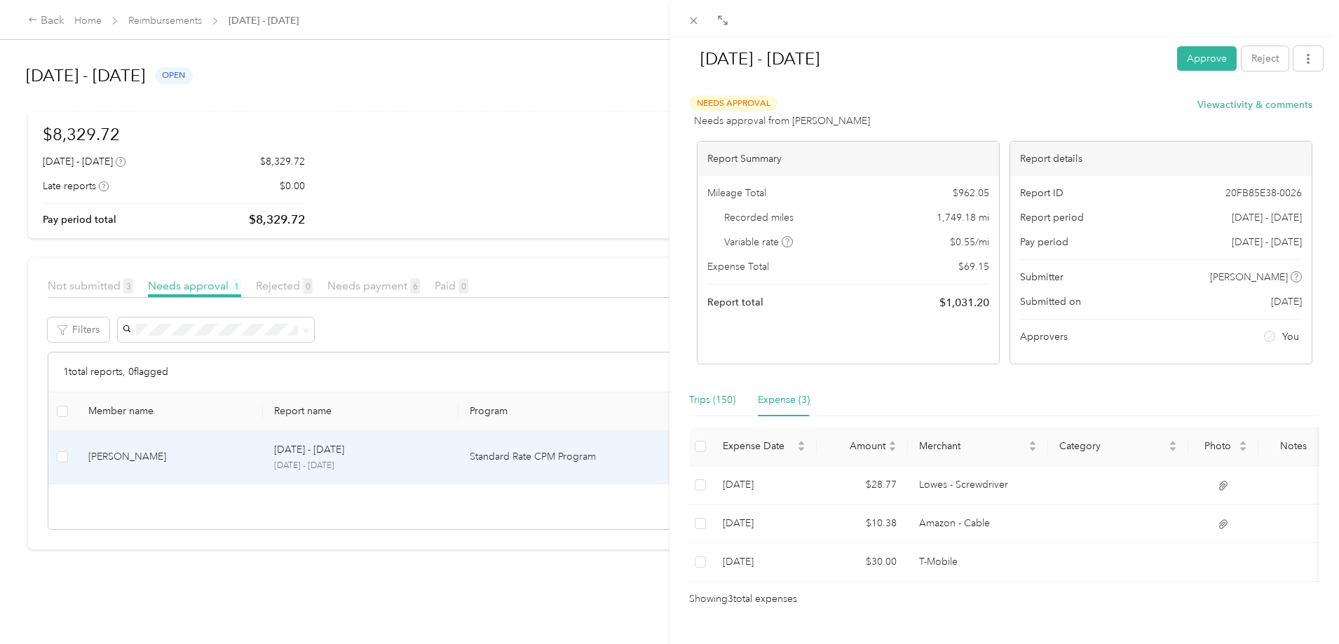
click at [711, 402] on div "Trips (150)" at bounding box center [712, 399] width 46 height 15
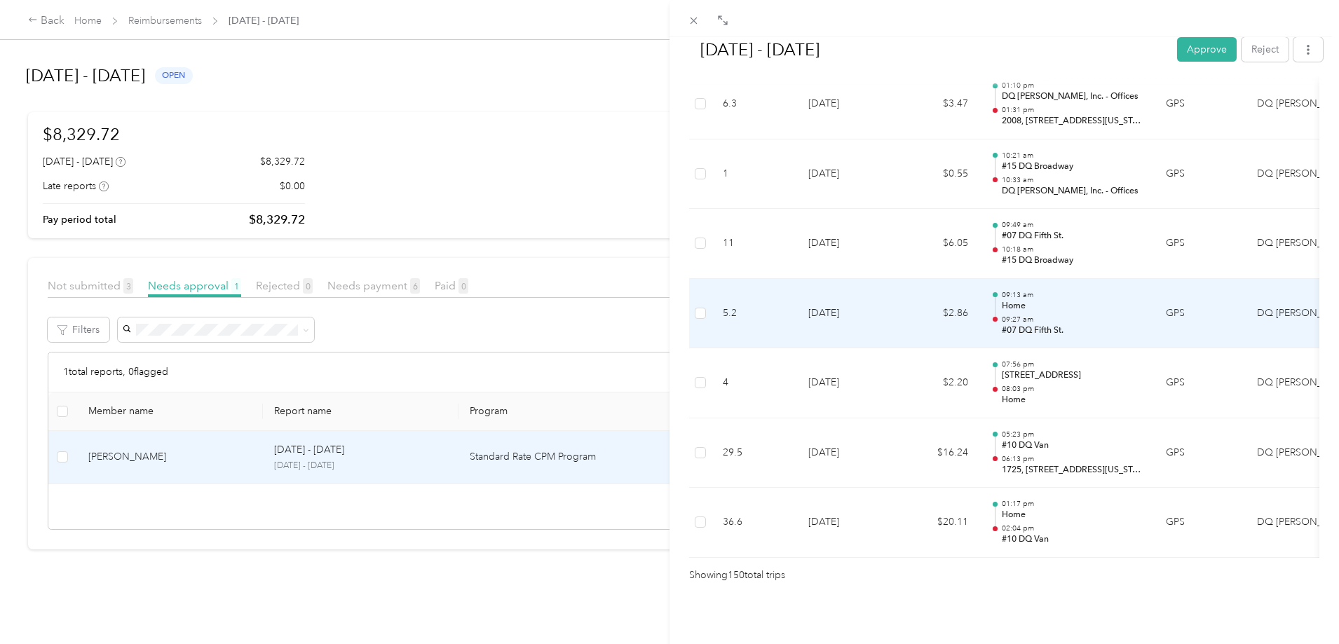
scroll to position [10397, 0]
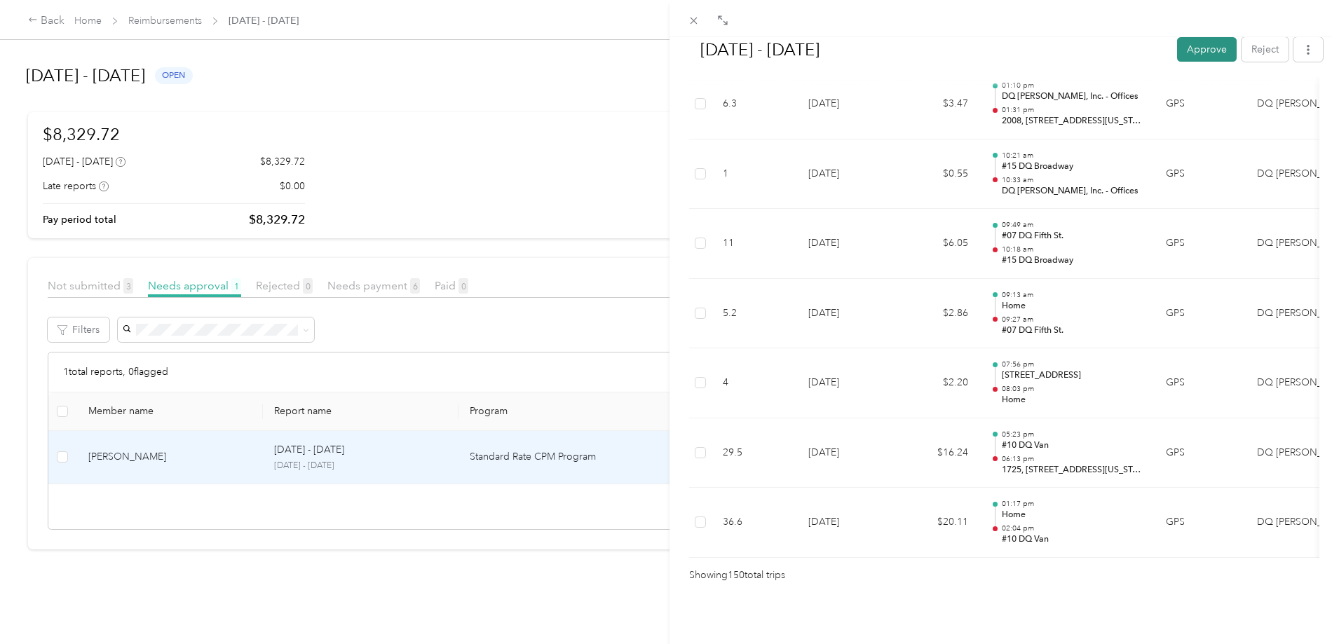
click at [1194, 49] on button "Approve" at bounding box center [1207, 49] width 60 height 25
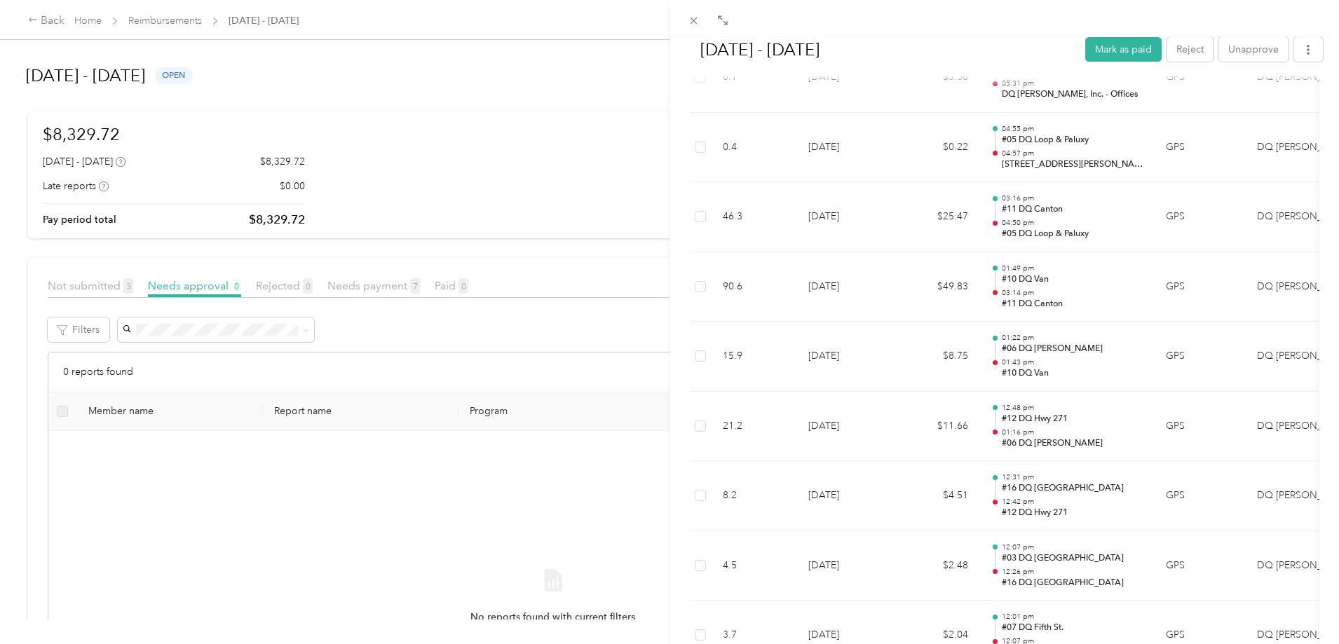
scroll to position [0, 0]
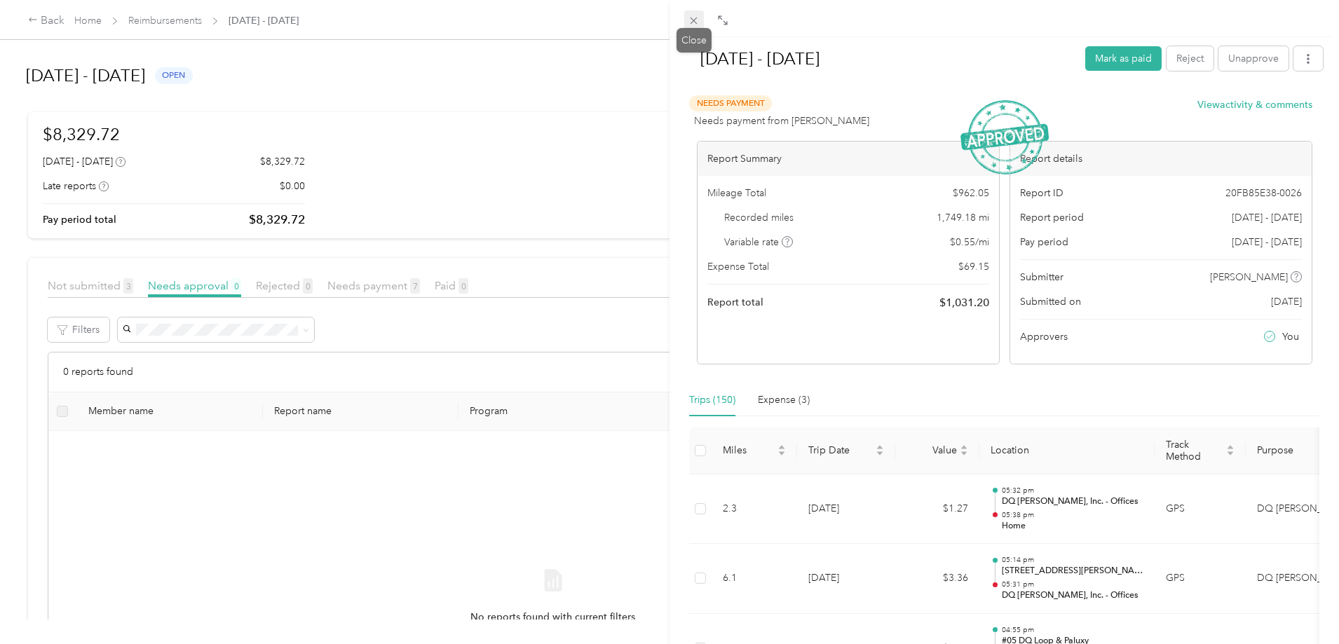
click at [696, 20] on icon at bounding box center [694, 21] width 12 height 12
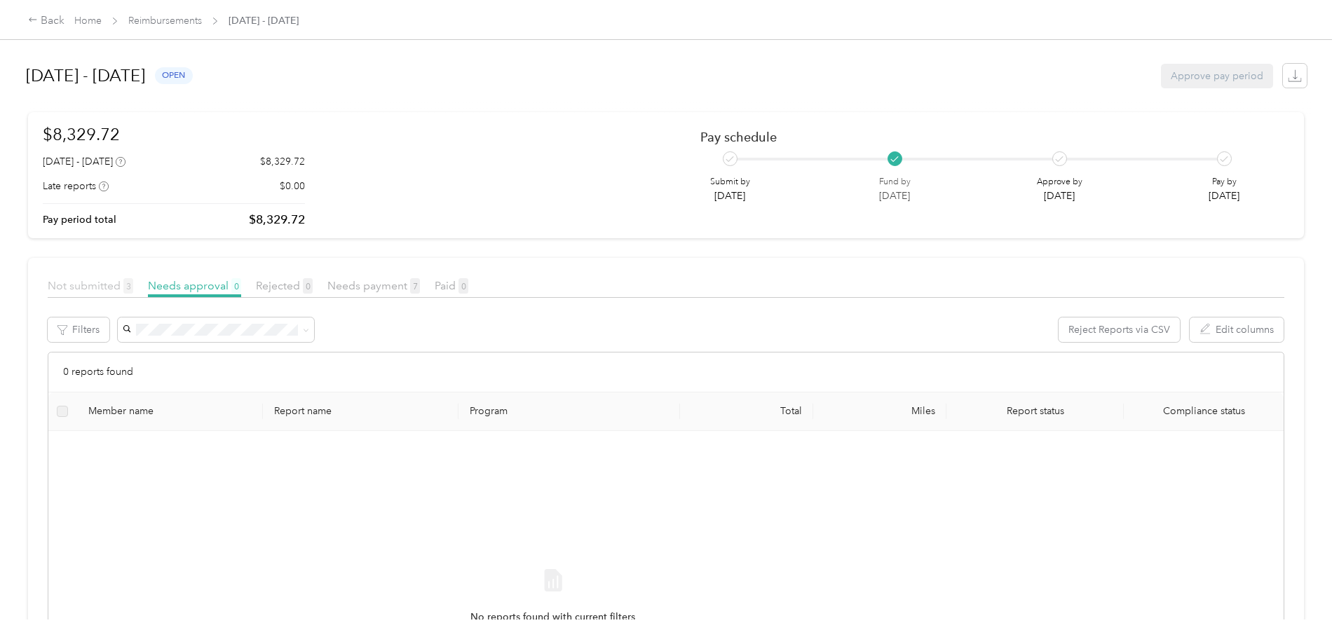
click at [133, 286] on span "Not submitted 3" at bounding box center [91, 285] width 86 height 13
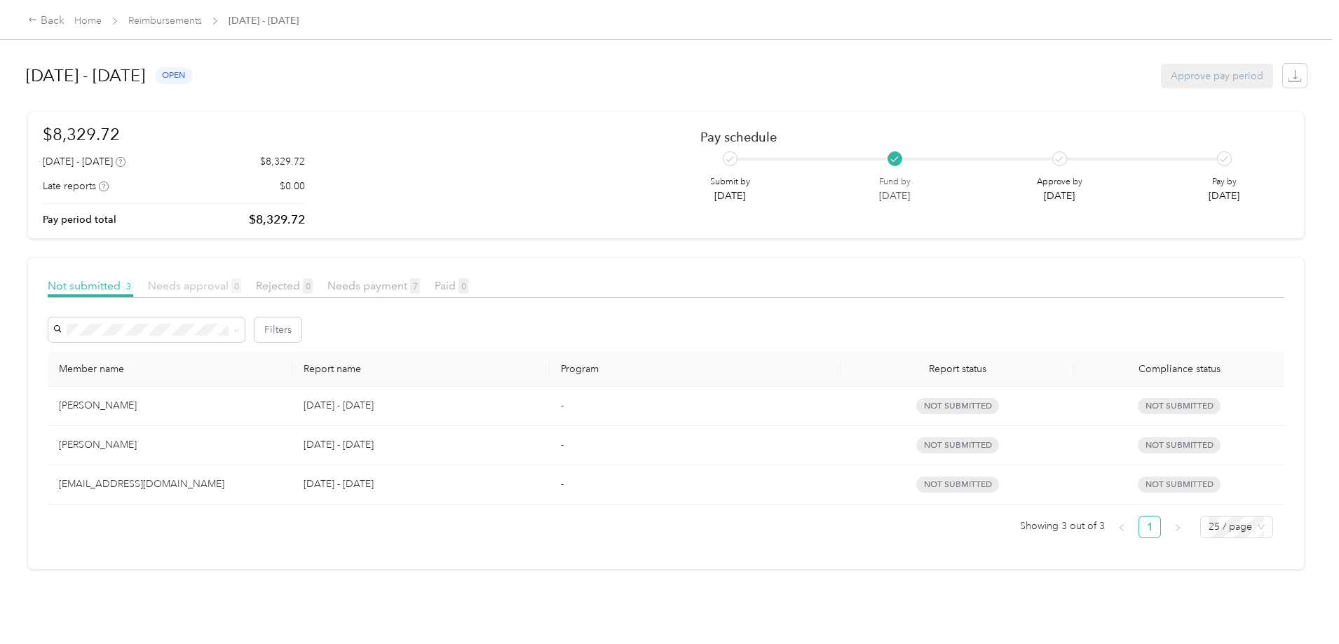
click at [241, 286] on span "Needs approval 0" at bounding box center [194, 285] width 93 height 13
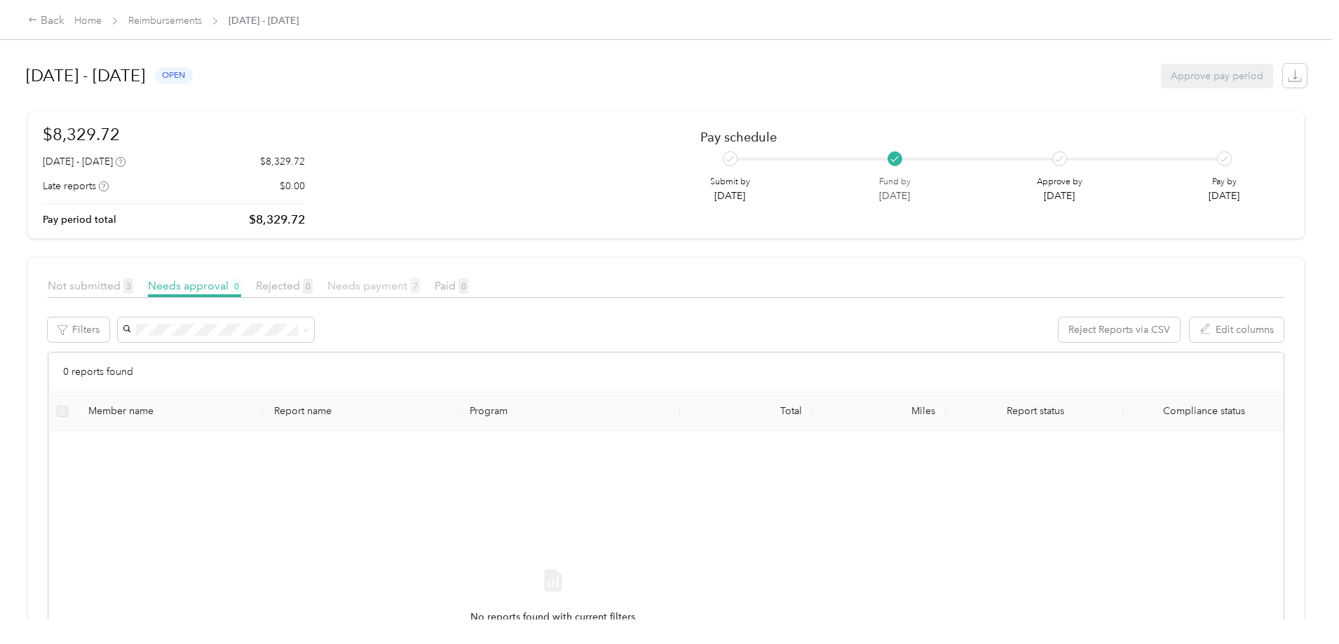
click at [420, 287] on span "Needs payment 7" at bounding box center [373, 285] width 93 height 13
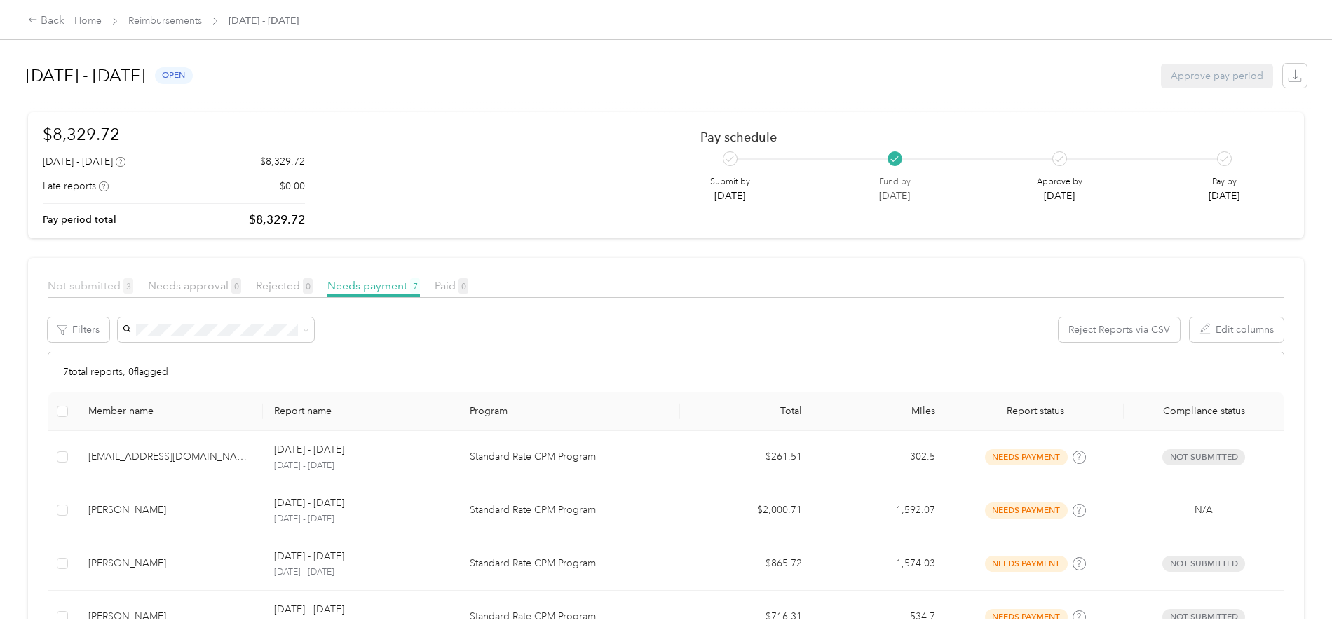
click at [133, 291] on span "Not submitted 3" at bounding box center [91, 285] width 86 height 13
